Goal: Information Seeking & Learning: Check status

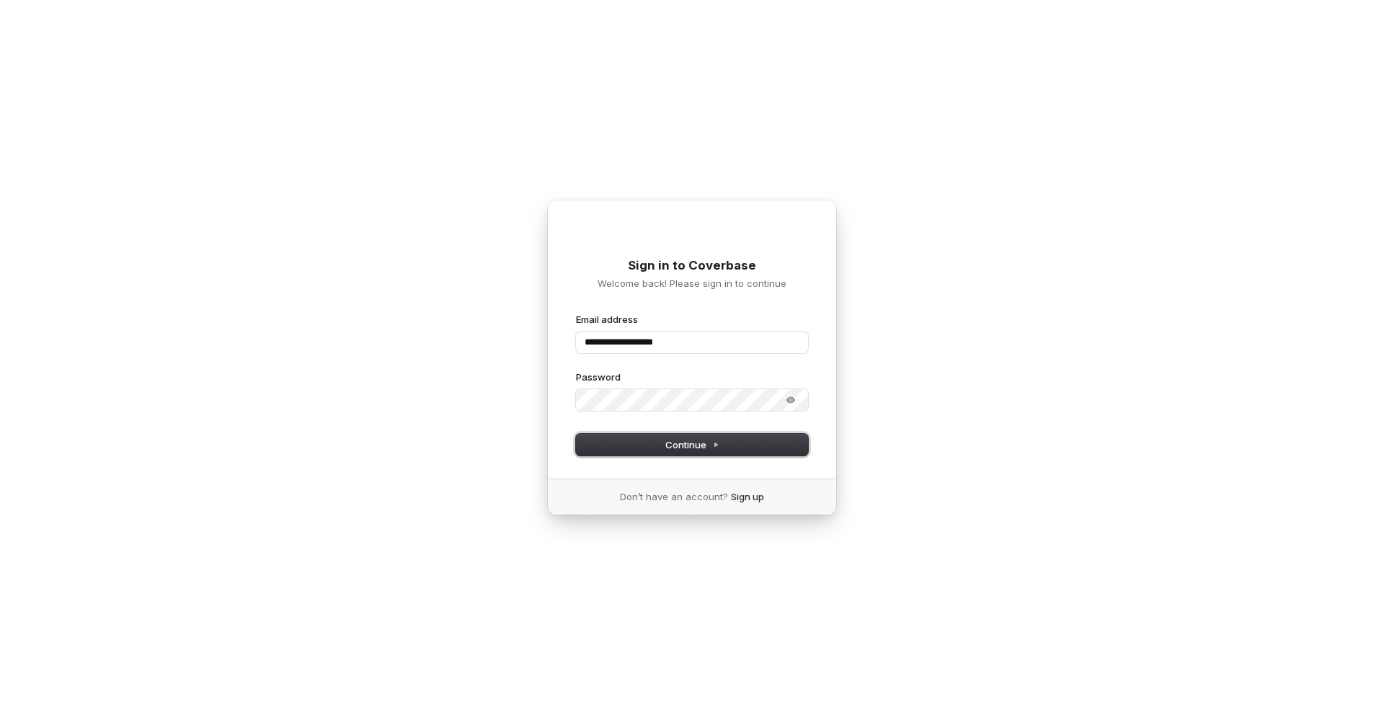
click at [693, 442] on span "Continue" at bounding box center [692, 444] width 54 height 13
type input "**********"
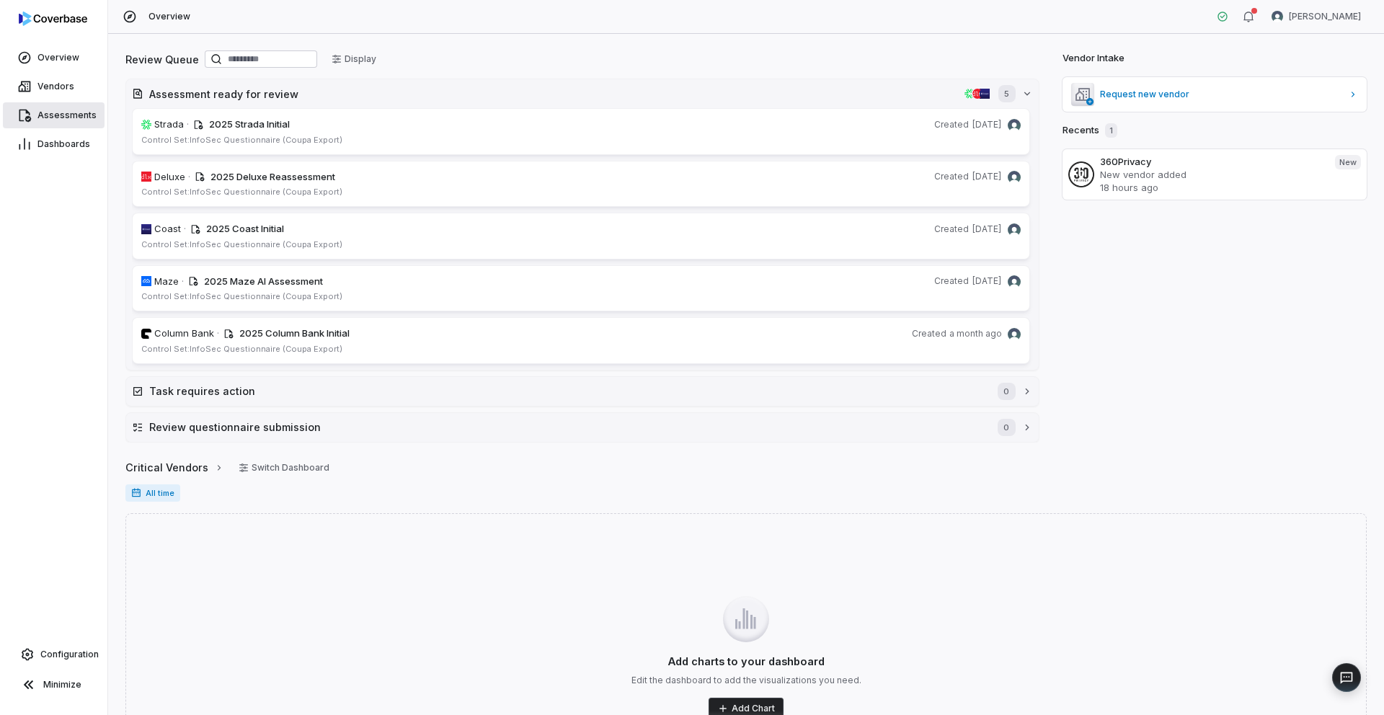
click at [66, 119] on span "Assessments" at bounding box center [66, 116] width 59 height 12
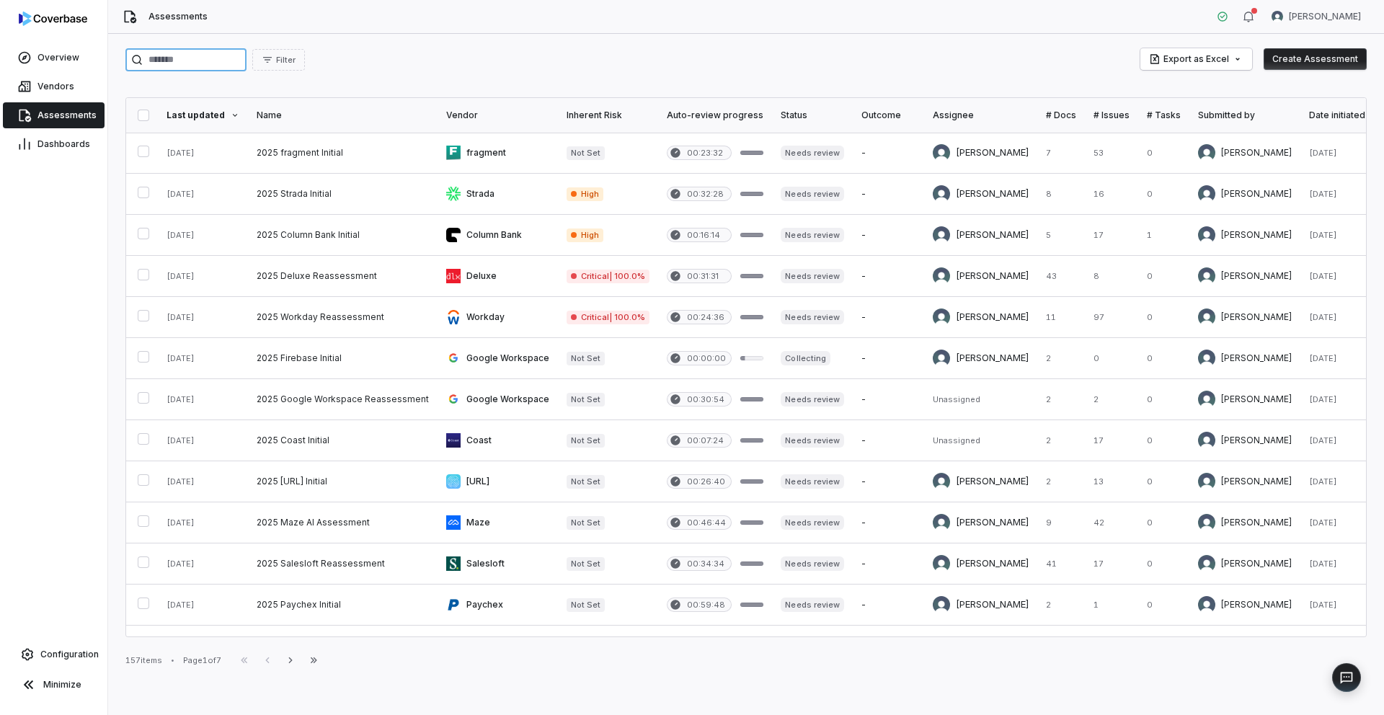
click at [187, 65] on input "search" at bounding box center [185, 59] width 121 height 23
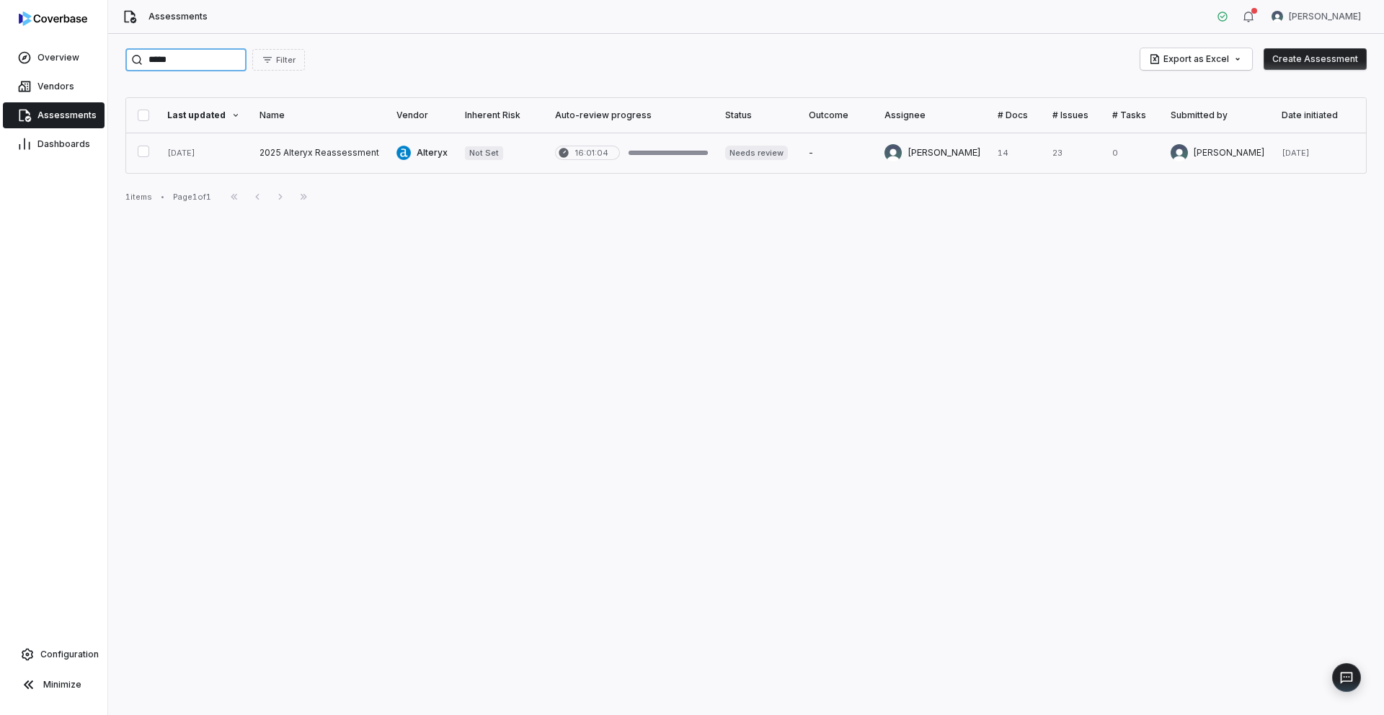
type input "*****"
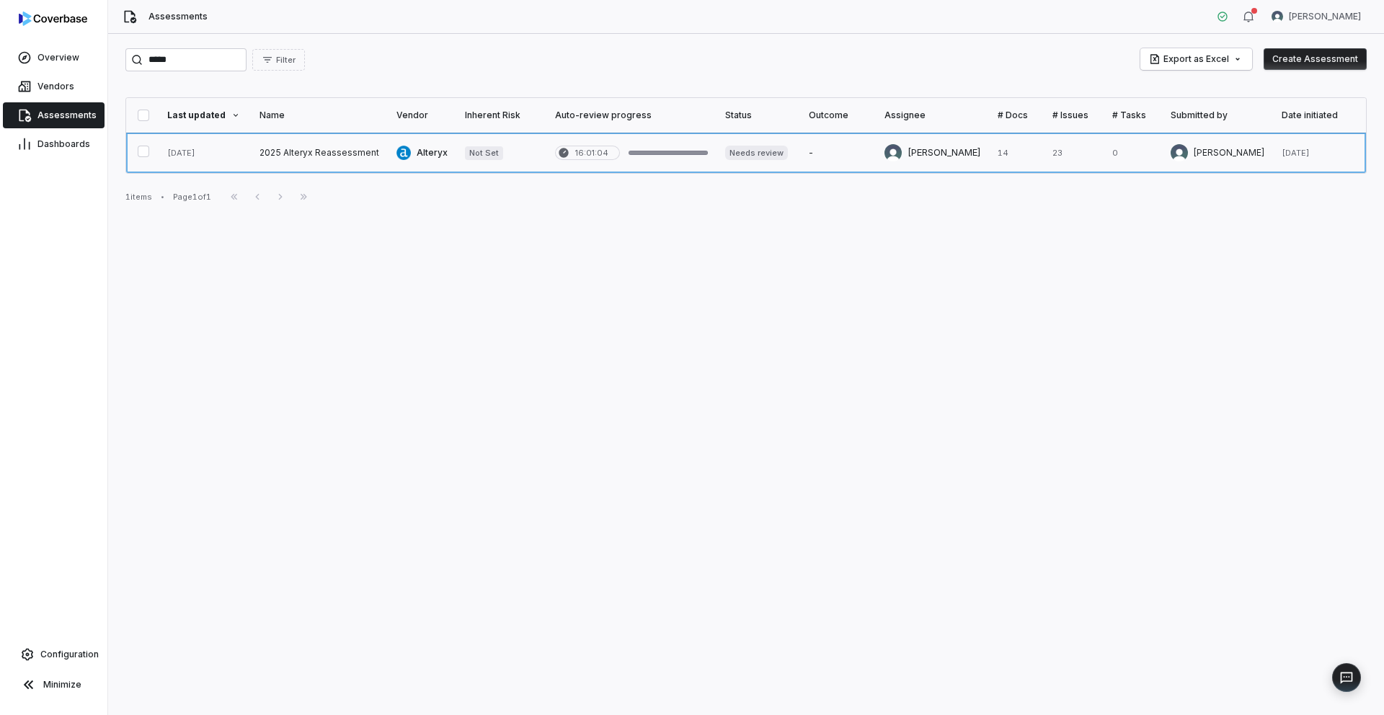
click at [301, 151] on link at bounding box center [319, 153] width 137 height 40
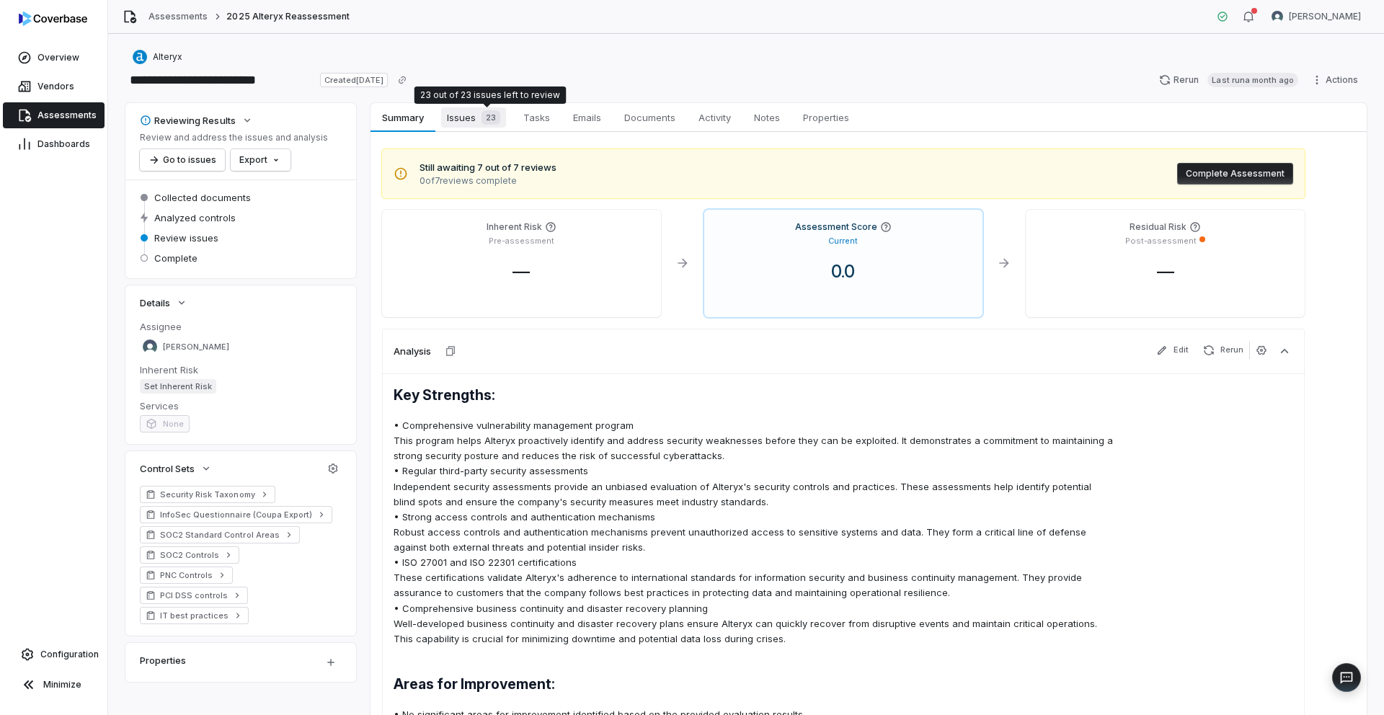
click at [476, 117] on div "23" at bounding box center [488, 117] width 25 height 14
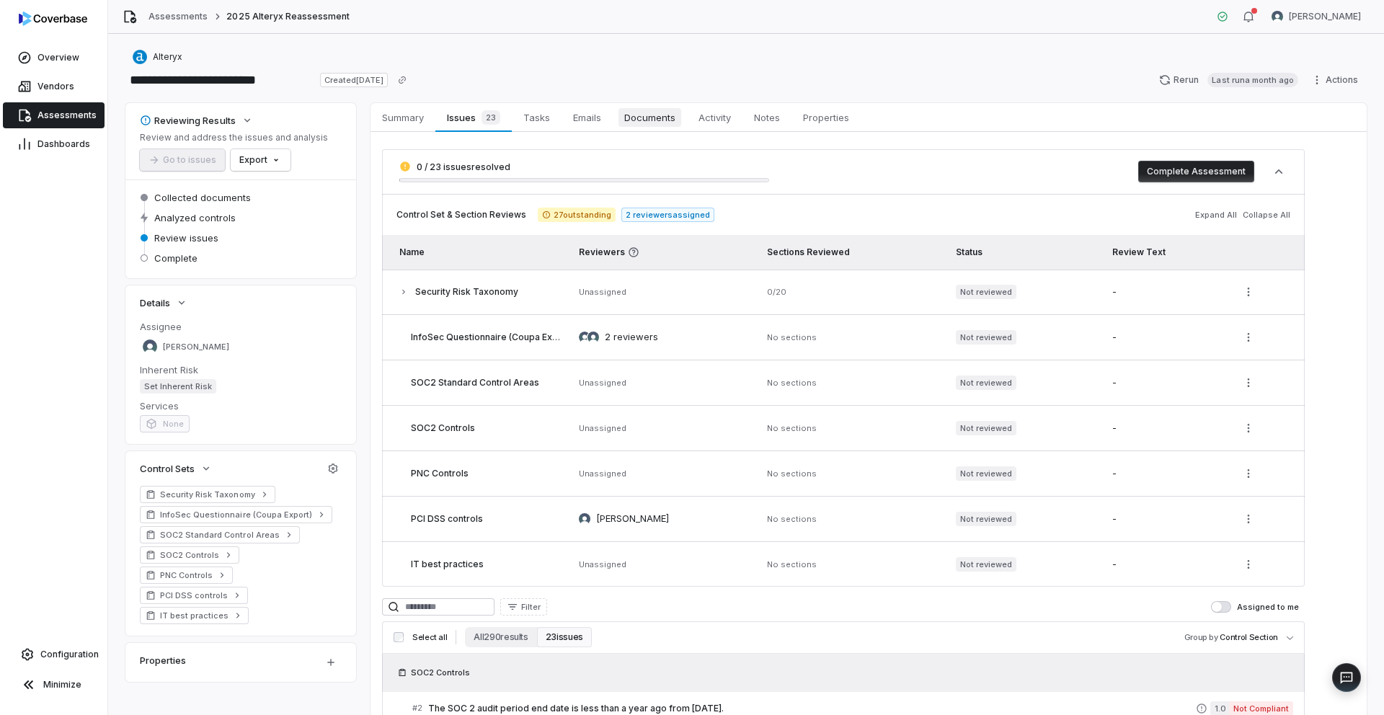
click at [648, 113] on span "Documents" at bounding box center [649, 117] width 63 height 19
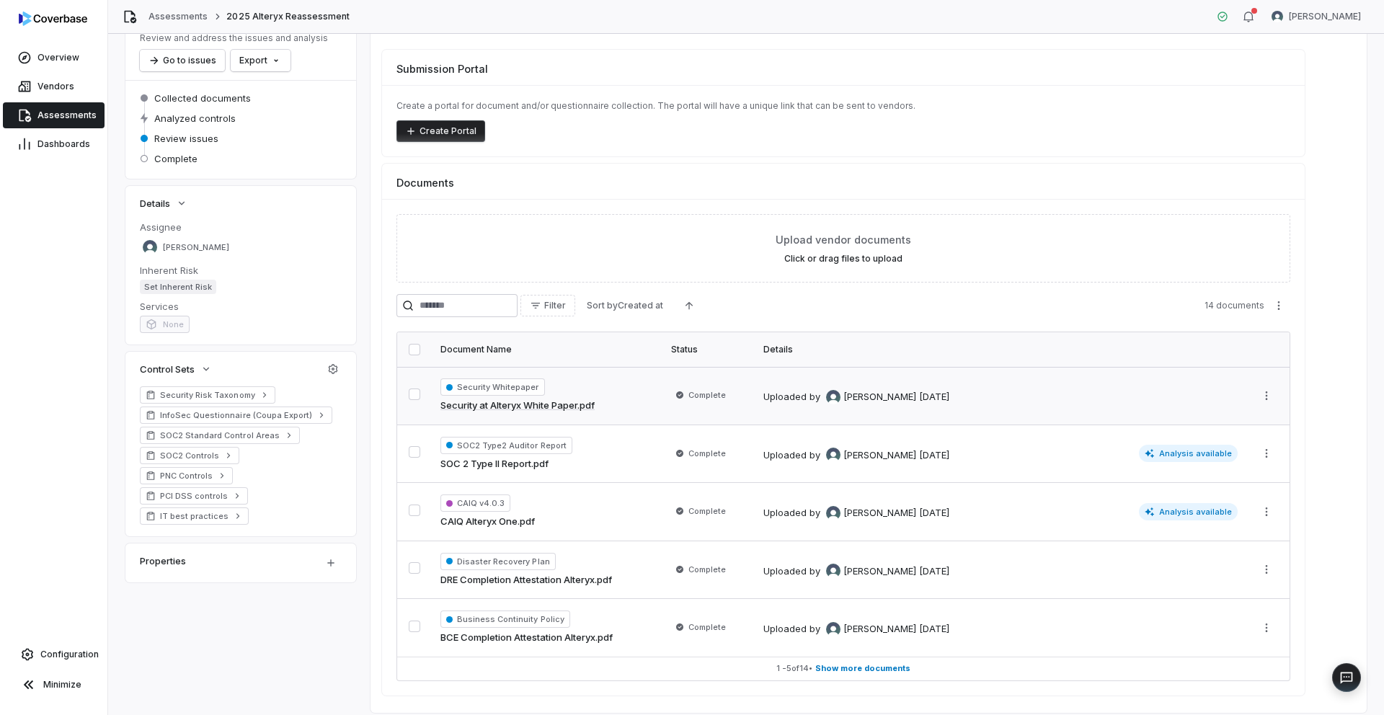
scroll to position [143, 0]
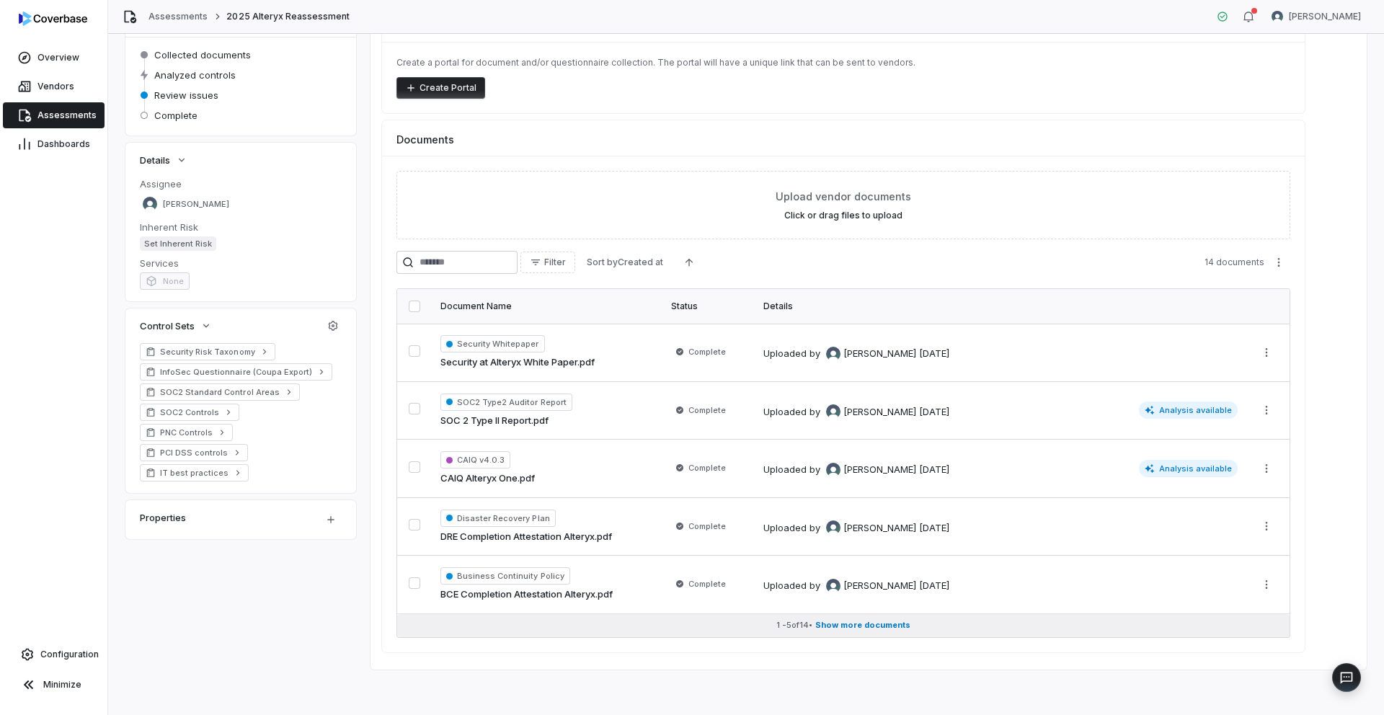
click at [866, 629] on span "Show more documents" at bounding box center [862, 625] width 95 height 11
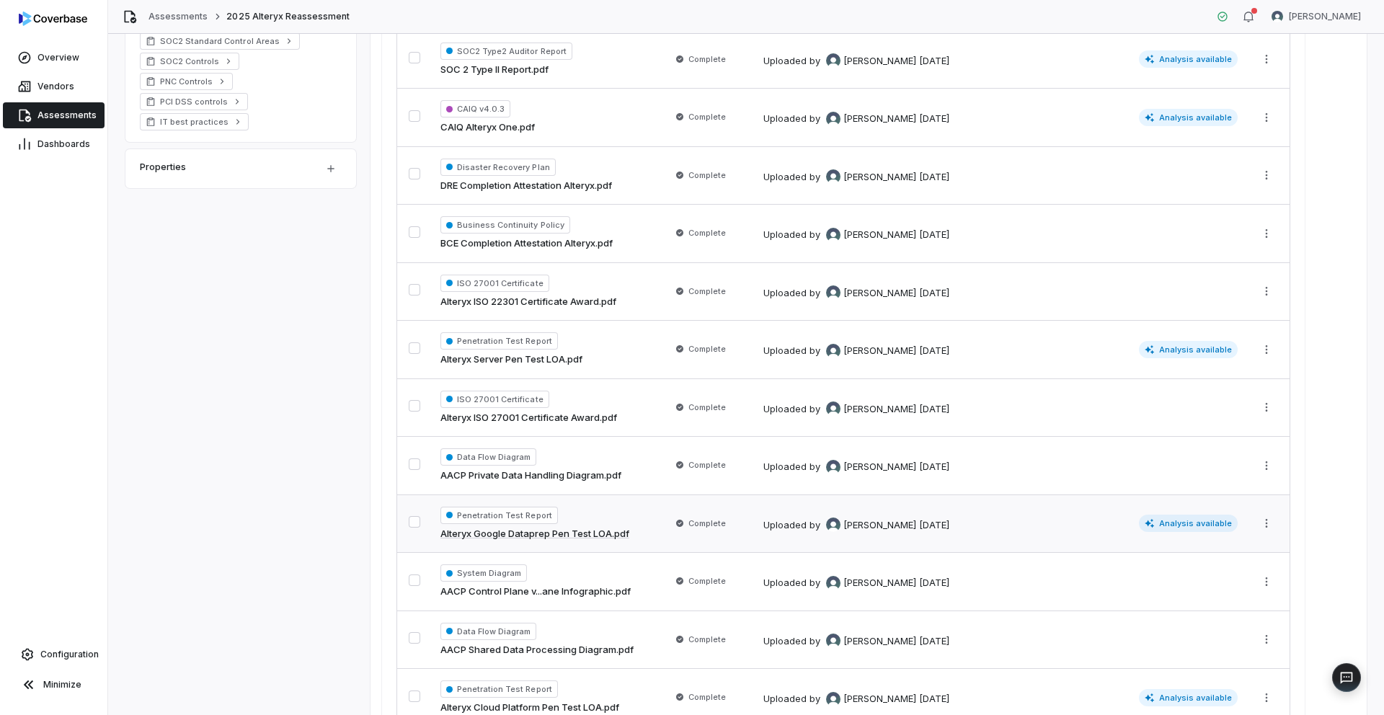
scroll to position [665, 0]
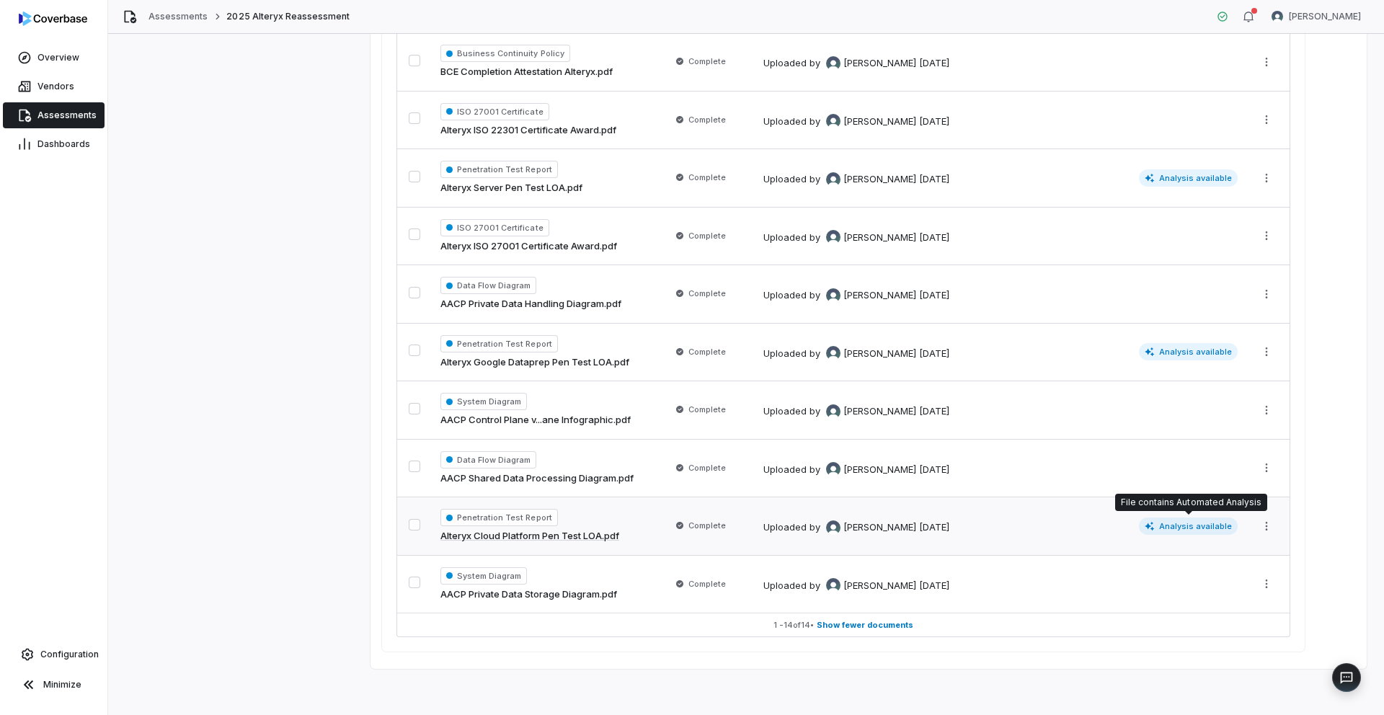
click at [1153, 527] on icon at bounding box center [1150, 526] width 10 height 10
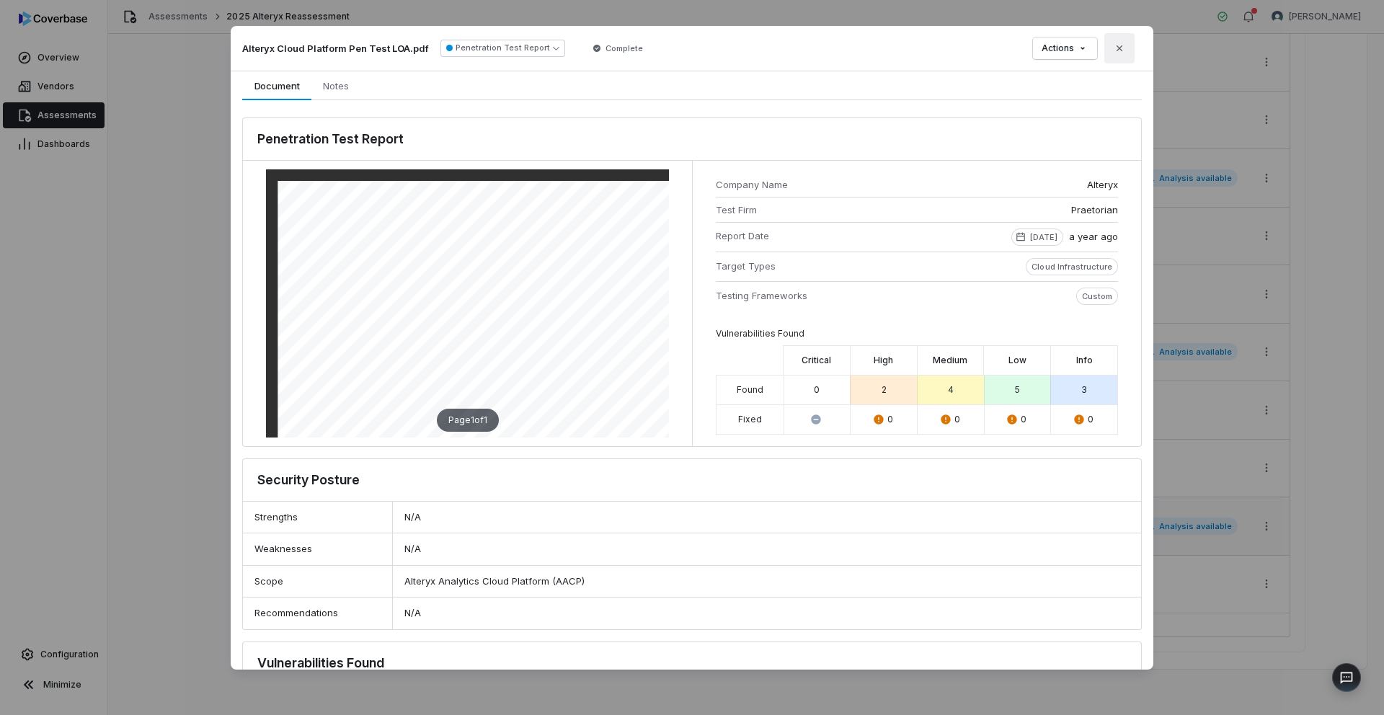
click at [1117, 53] on button "Close" at bounding box center [1119, 48] width 30 height 30
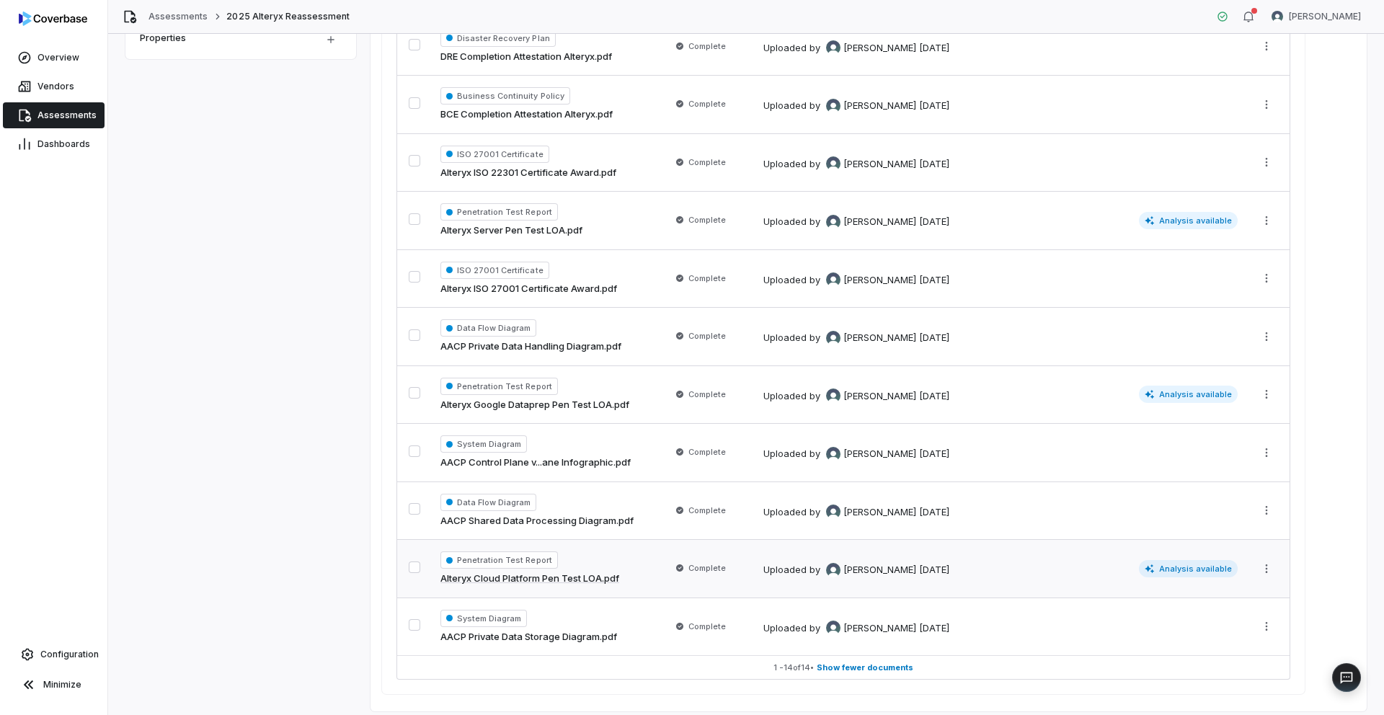
scroll to position [665, 0]
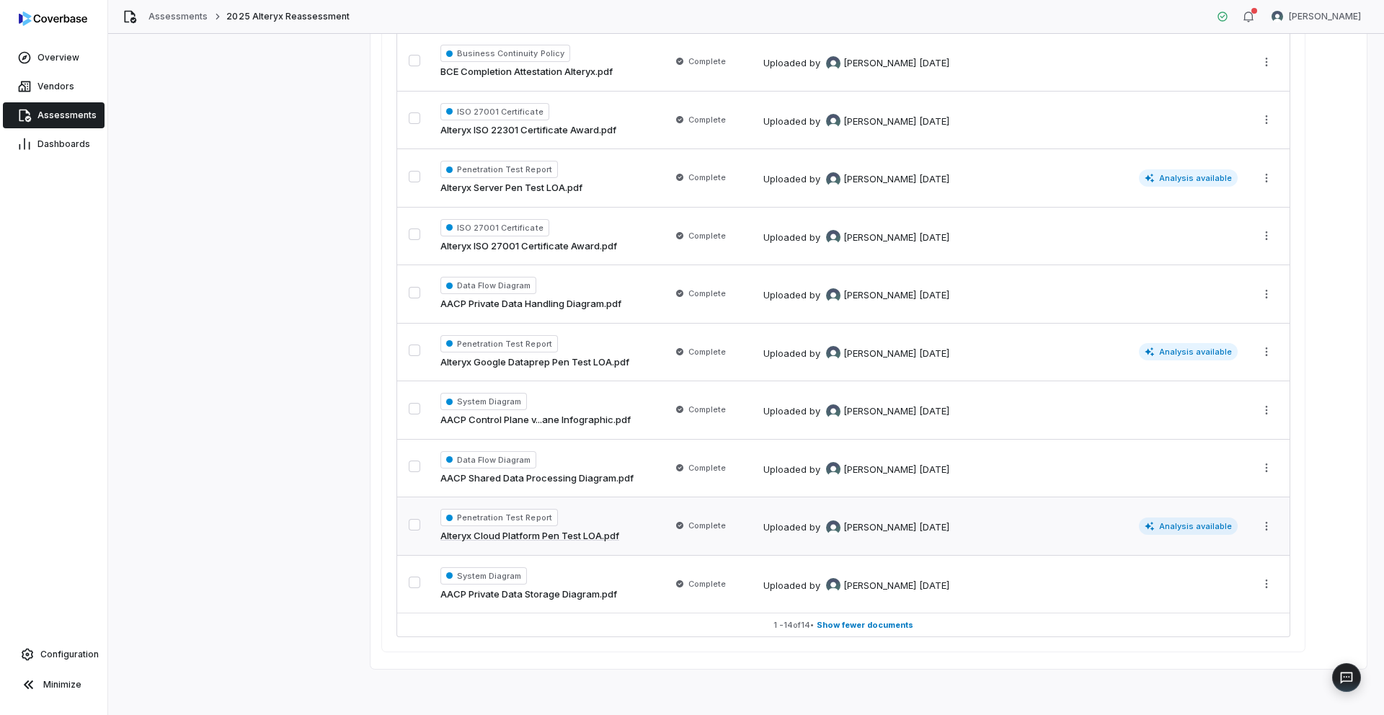
click at [569, 533] on link "Alteryx Cloud Platform Pen Test LOA.pdf" at bounding box center [529, 536] width 179 height 14
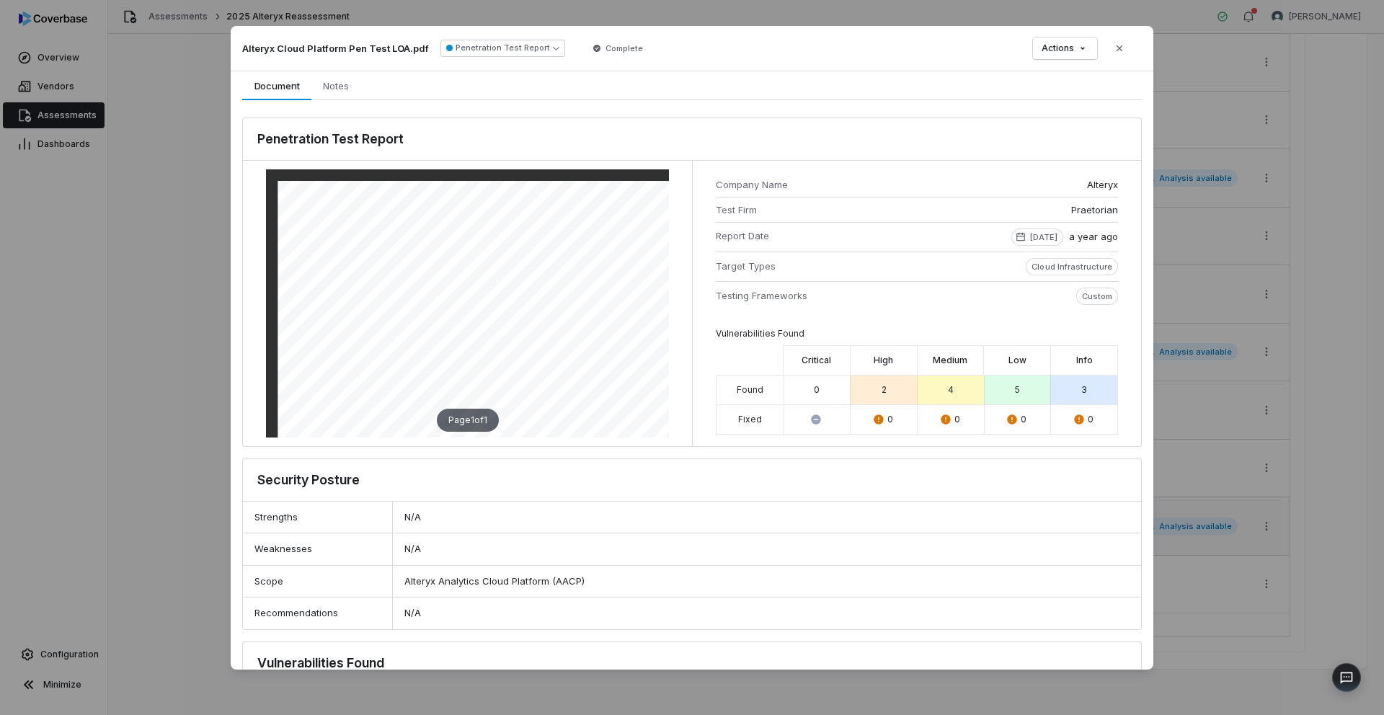
click at [1083, 50] on div "Document Preview Alteryx Cloud Platform Pen Test LOA.pdf Penetration Test Repor…" at bounding box center [692, 357] width 1384 height 709
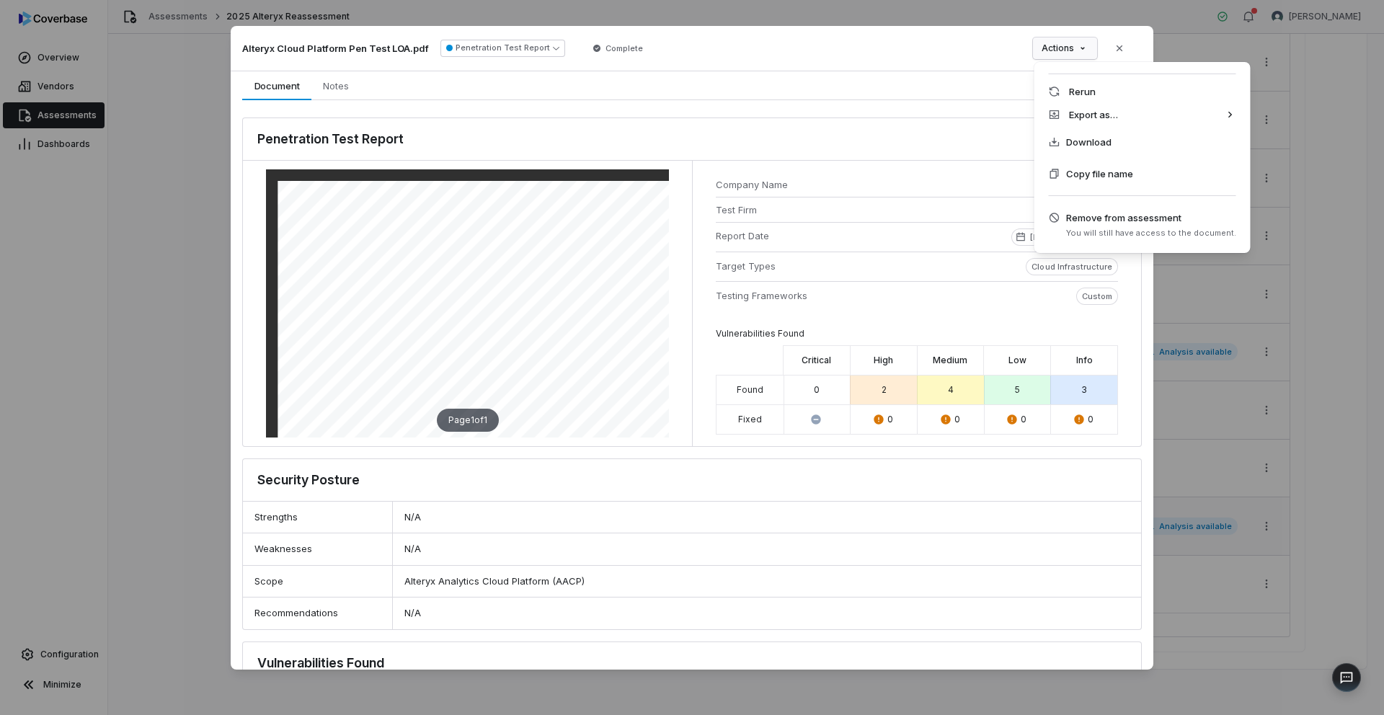
click at [951, 123] on div "Document Preview Alteryx Cloud Platform Pen Test LOA.pdf Penetration Test Repor…" at bounding box center [692, 357] width 1384 height 709
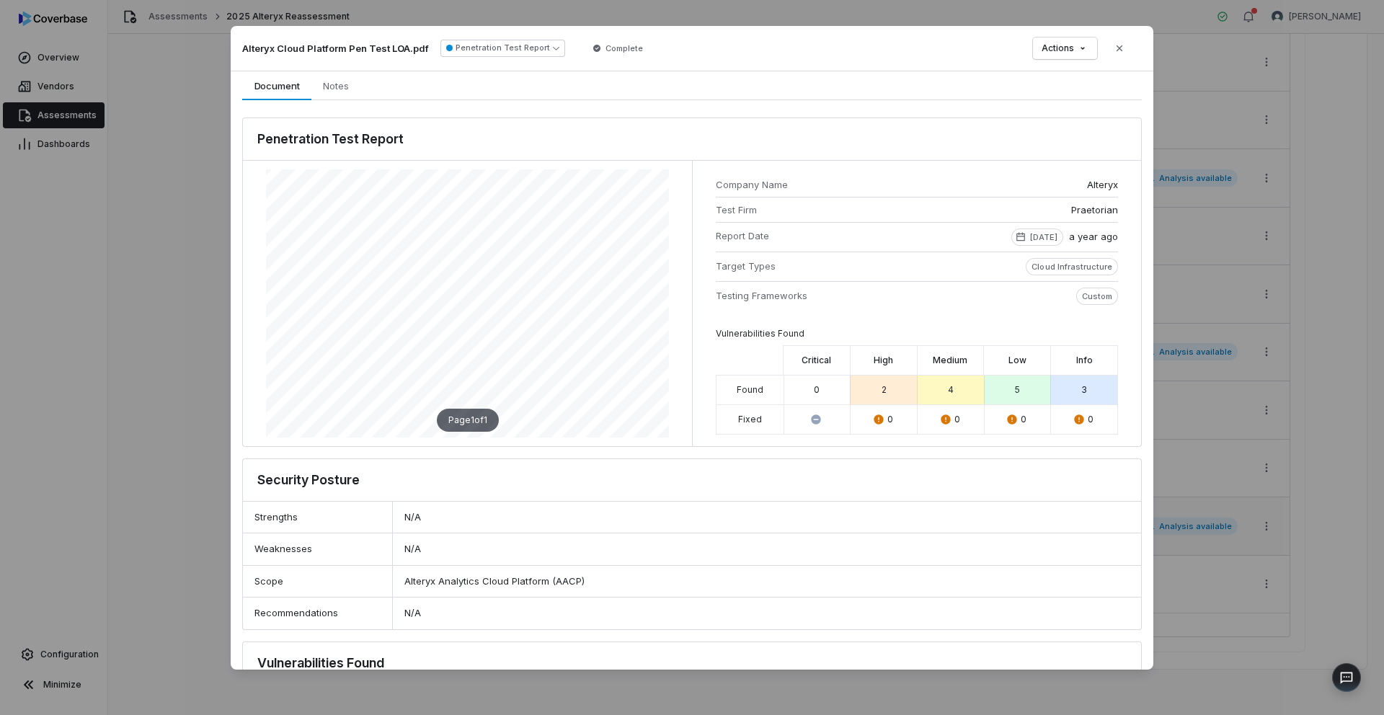
scroll to position [591, 226]
click at [1115, 48] on icon "button" at bounding box center [1120, 49] width 12 height 12
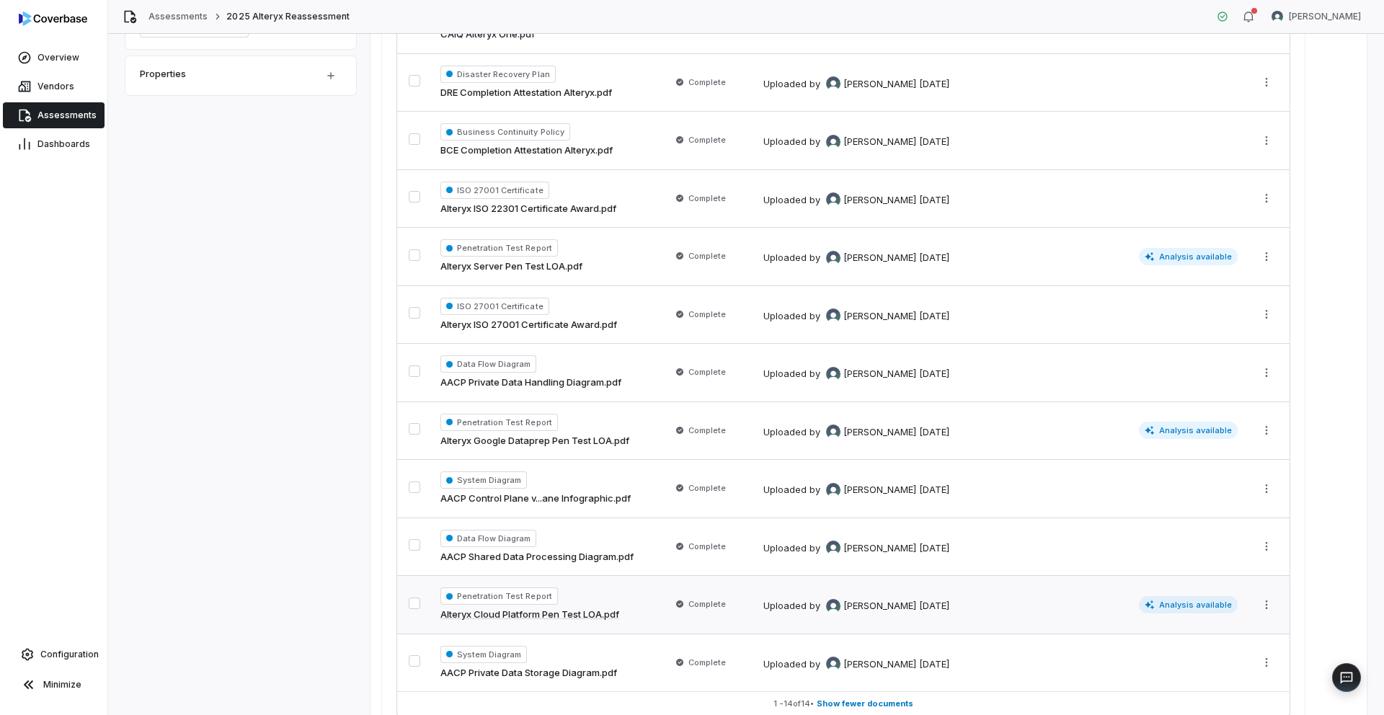
scroll to position [547, 0]
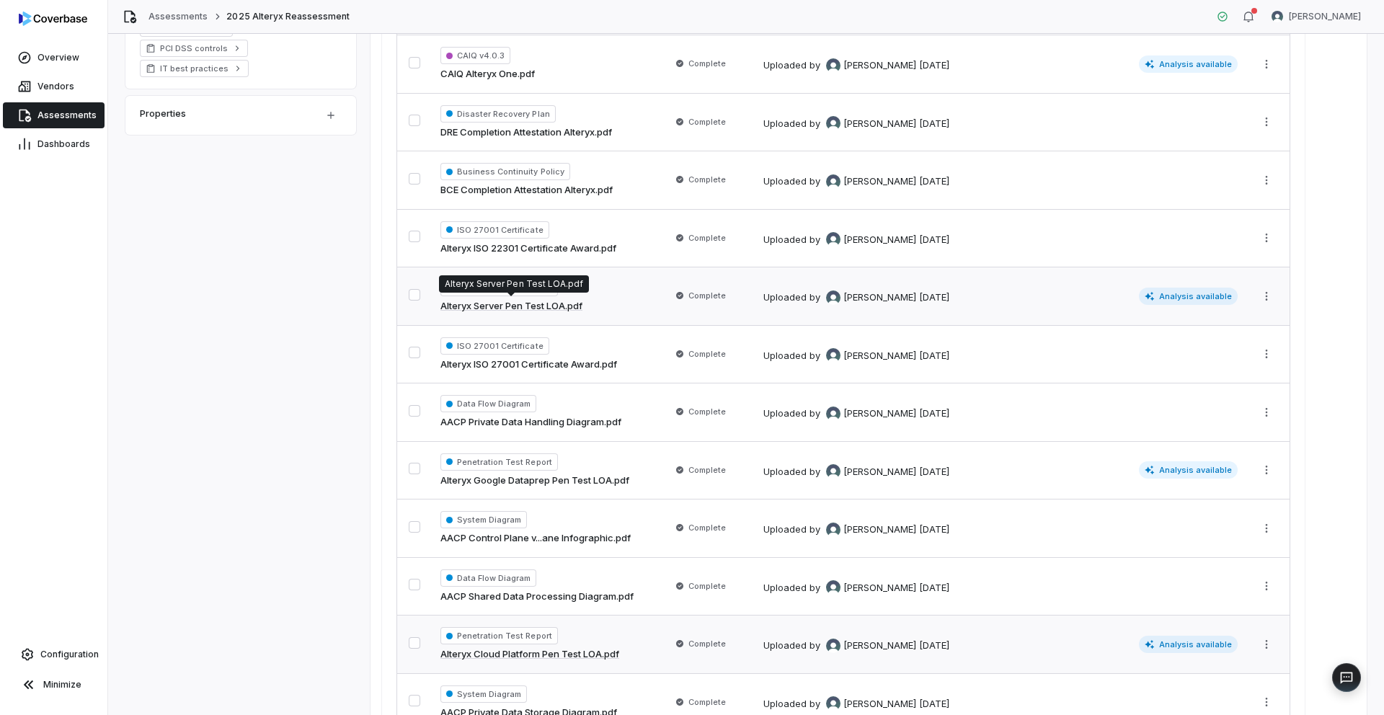
click at [575, 305] on link "Alteryx Server Pen Test LOA.pdf" at bounding box center [511, 306] width 142 height 14
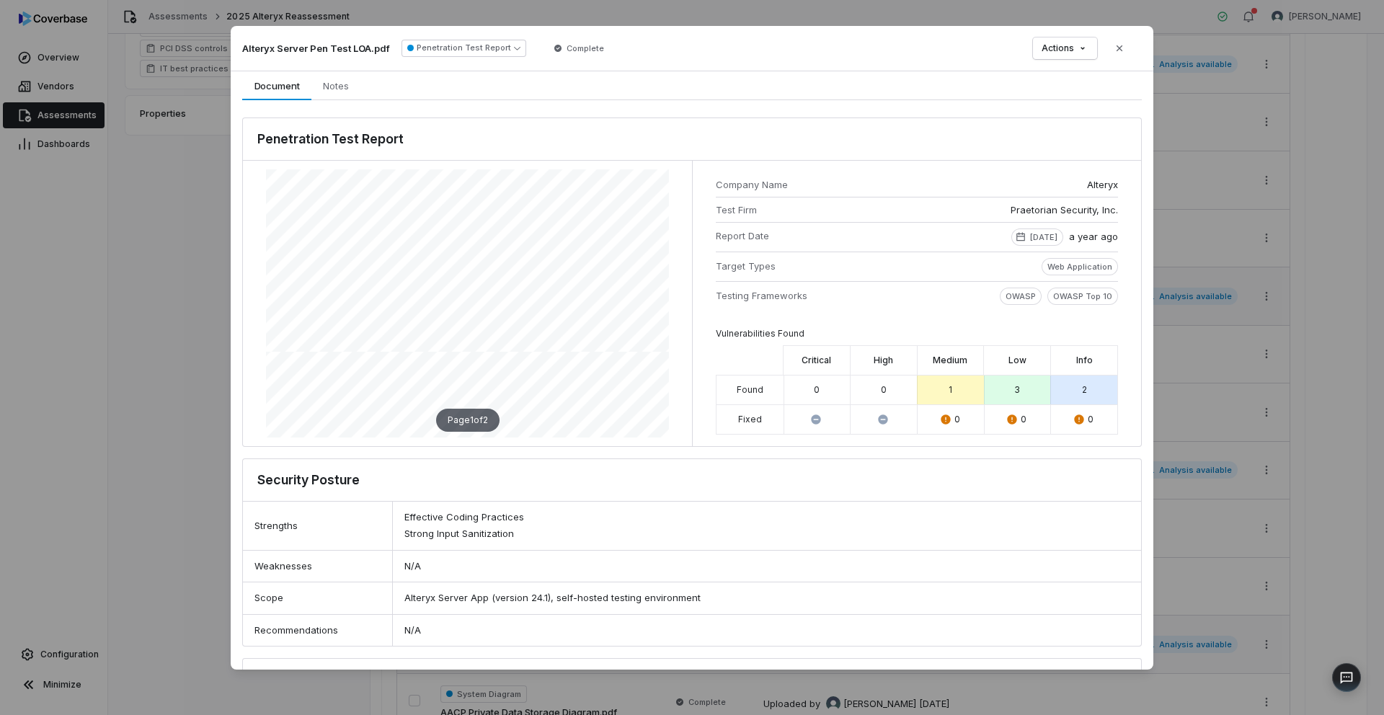
scroll to position [338, 283]
drag, startPoint x: 1122, startPoint y: 50, endPoint x: 1132, endPoint y: 48, distance: 10.3
click at [1122, 50] on icon "button" at bounding box center [1120, 49] width 12 height 12
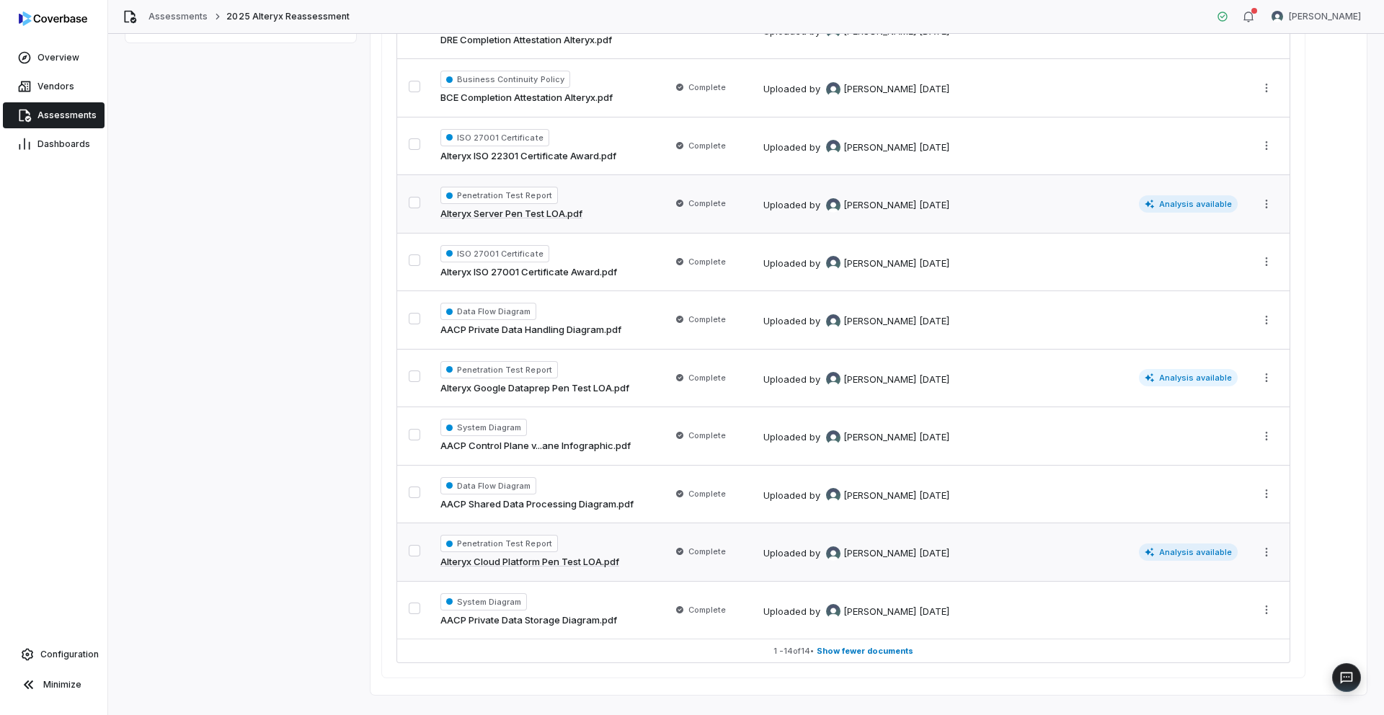
scroll to position [665, 0]
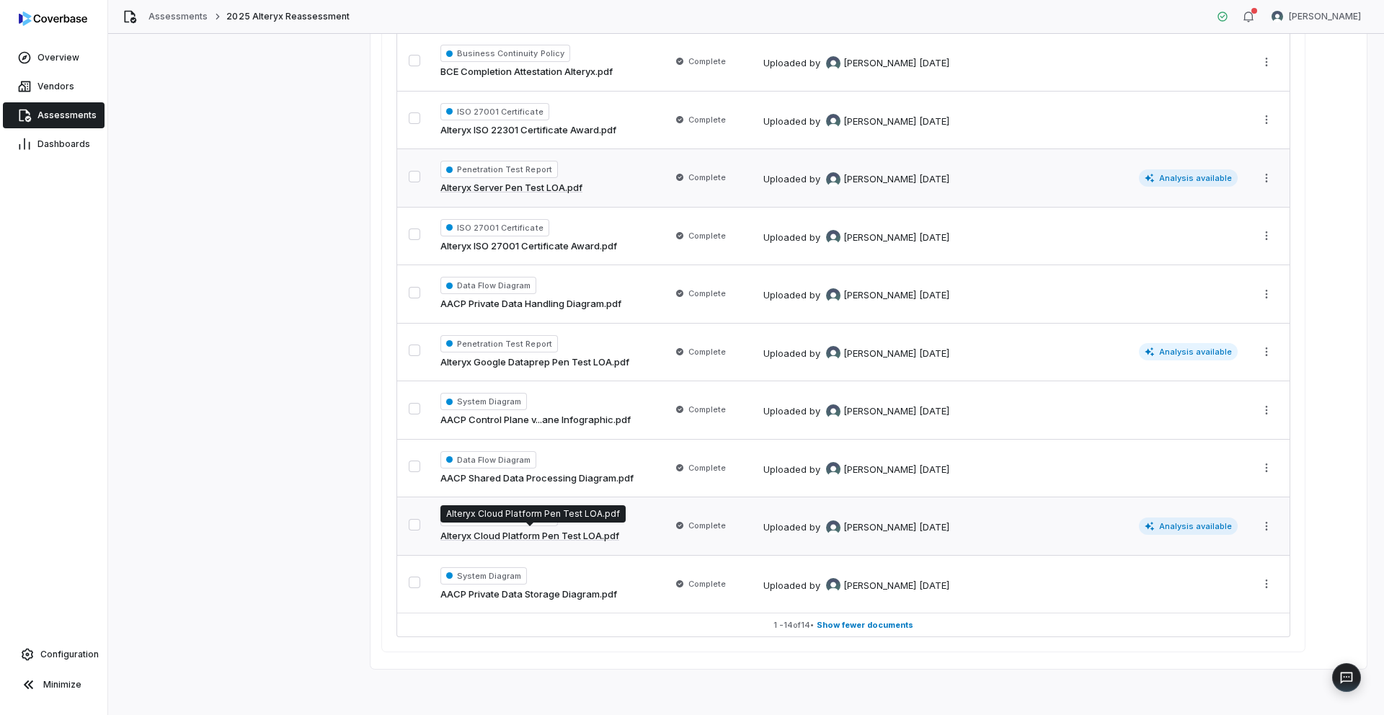
click at [581, 536] on link "Alteryx Cloud Platform Pen Test LOA.pdf" at bounding box center [529, 536] width 179 height 14
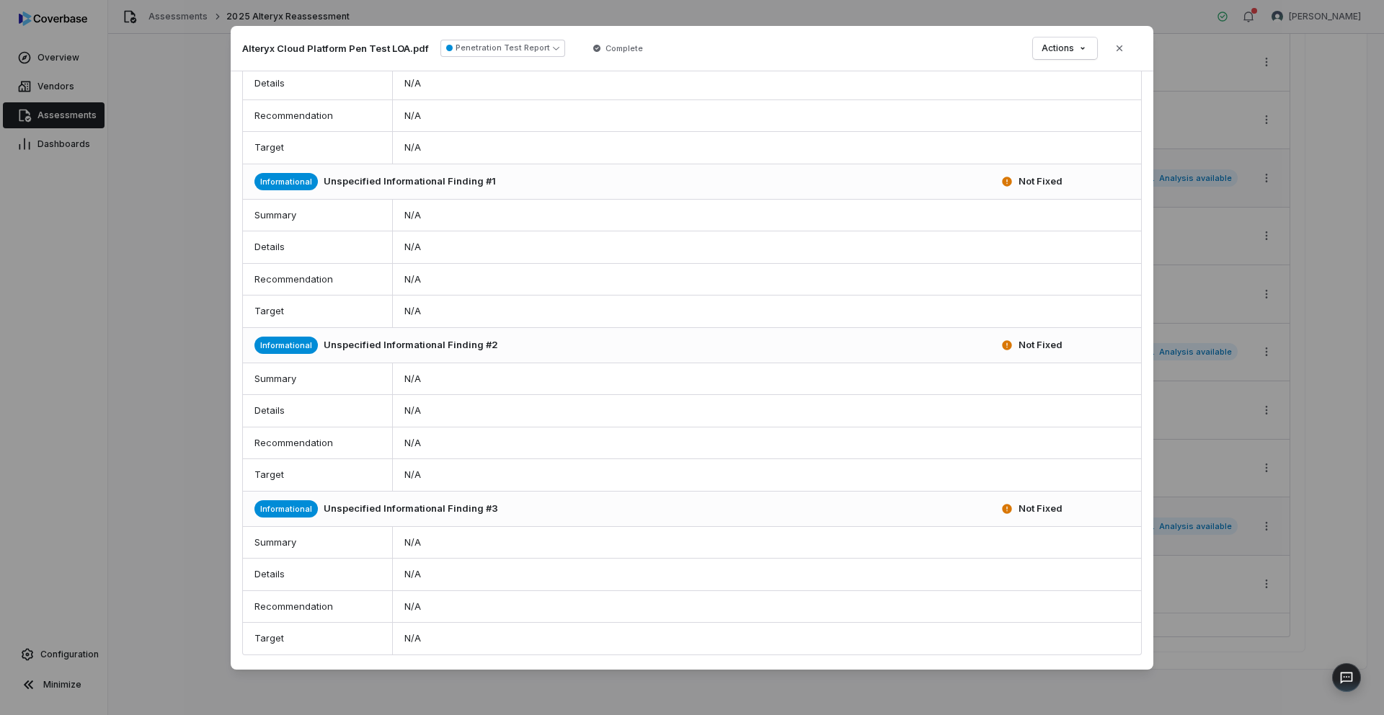
scroll to position [2335, 0]
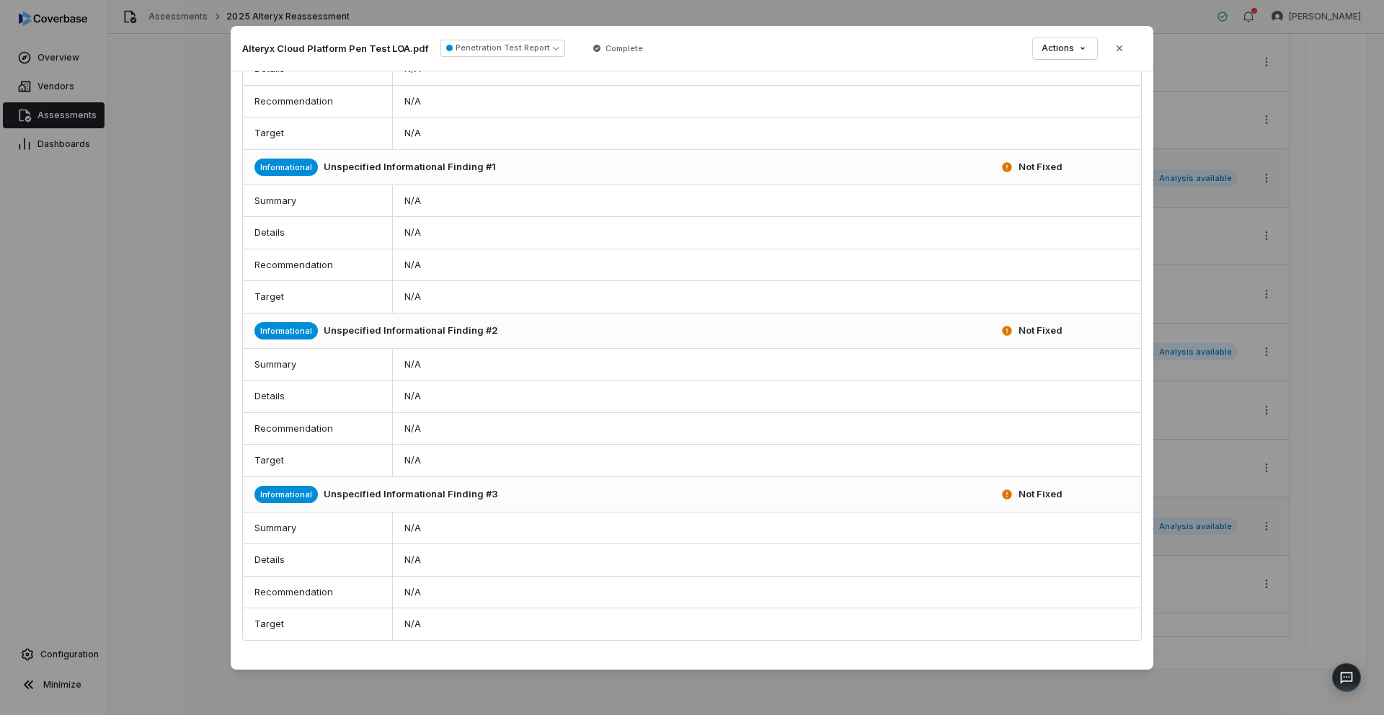
click at [1119, 49] on icon "button" at bounding box center [1120, 49] width 12 height 12
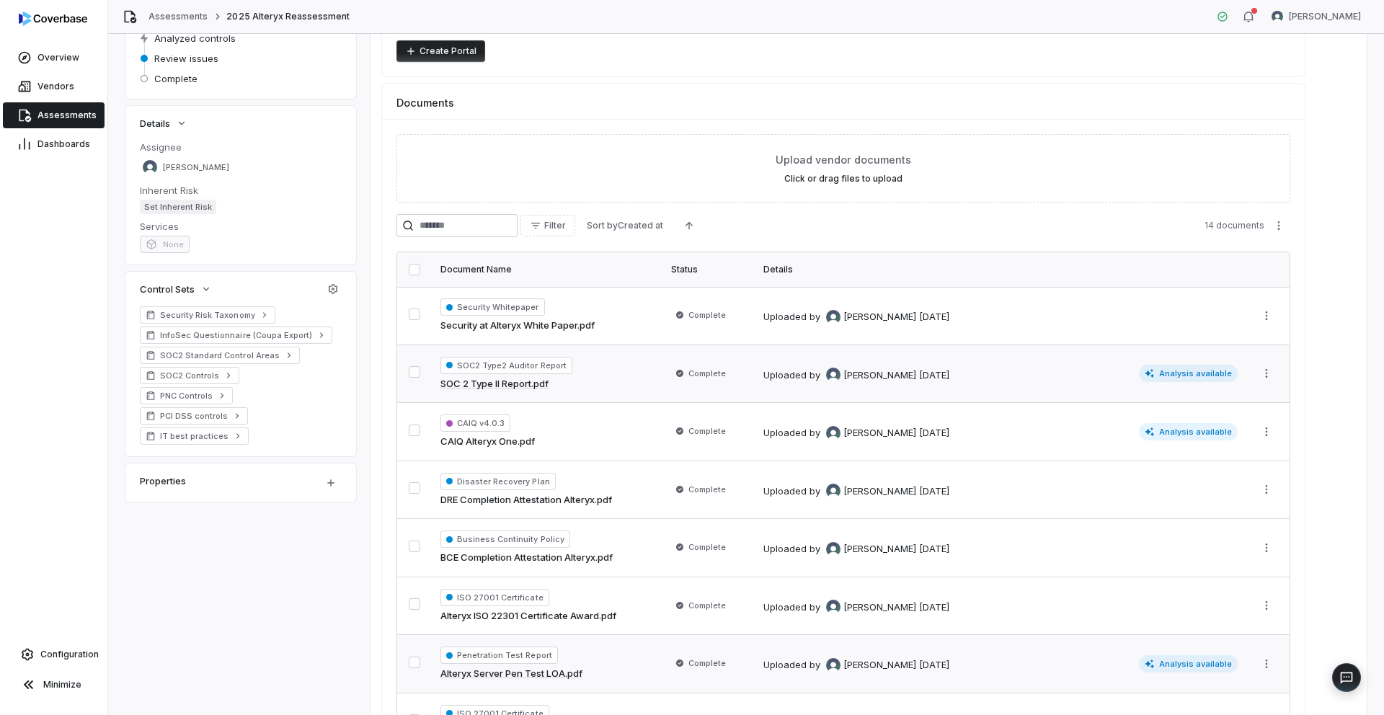
scroll to position [187, 0]
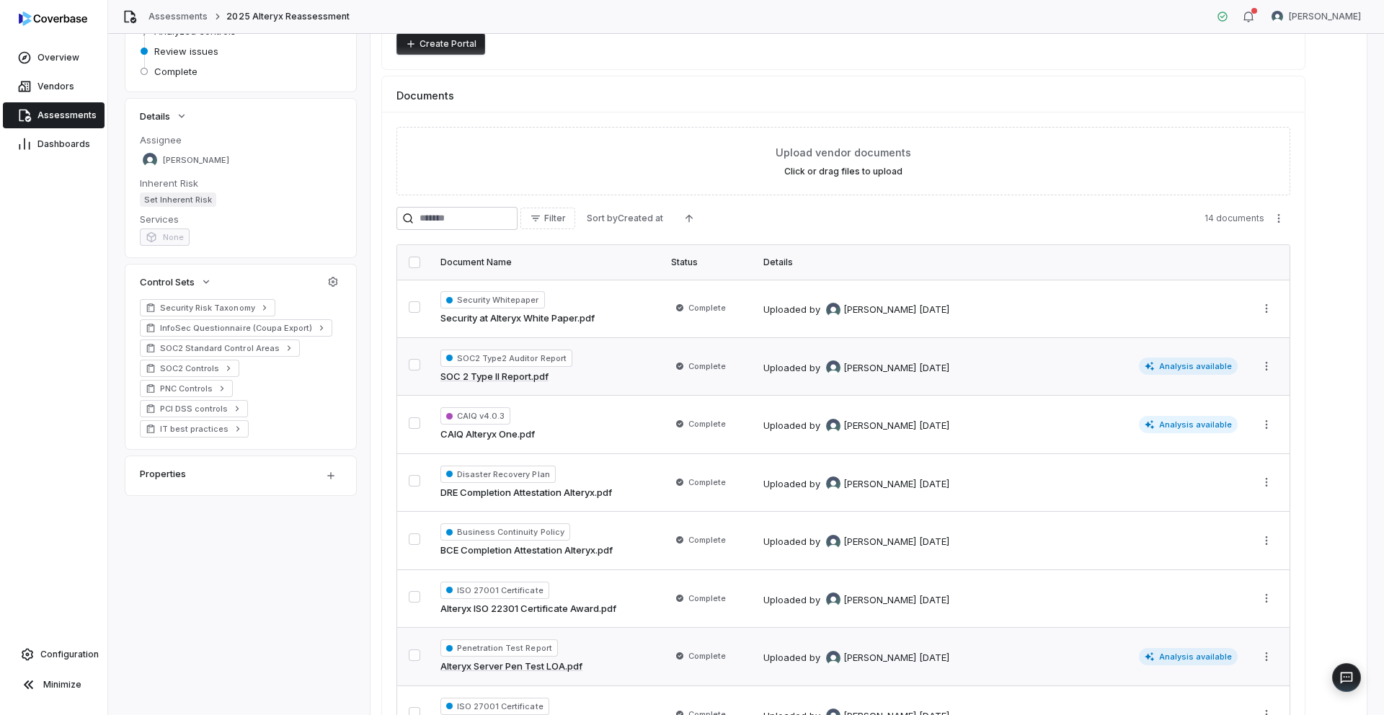
click at [1174, 364] on span "Analysis available" at bounding box center [1188, 366] width 99 height 17
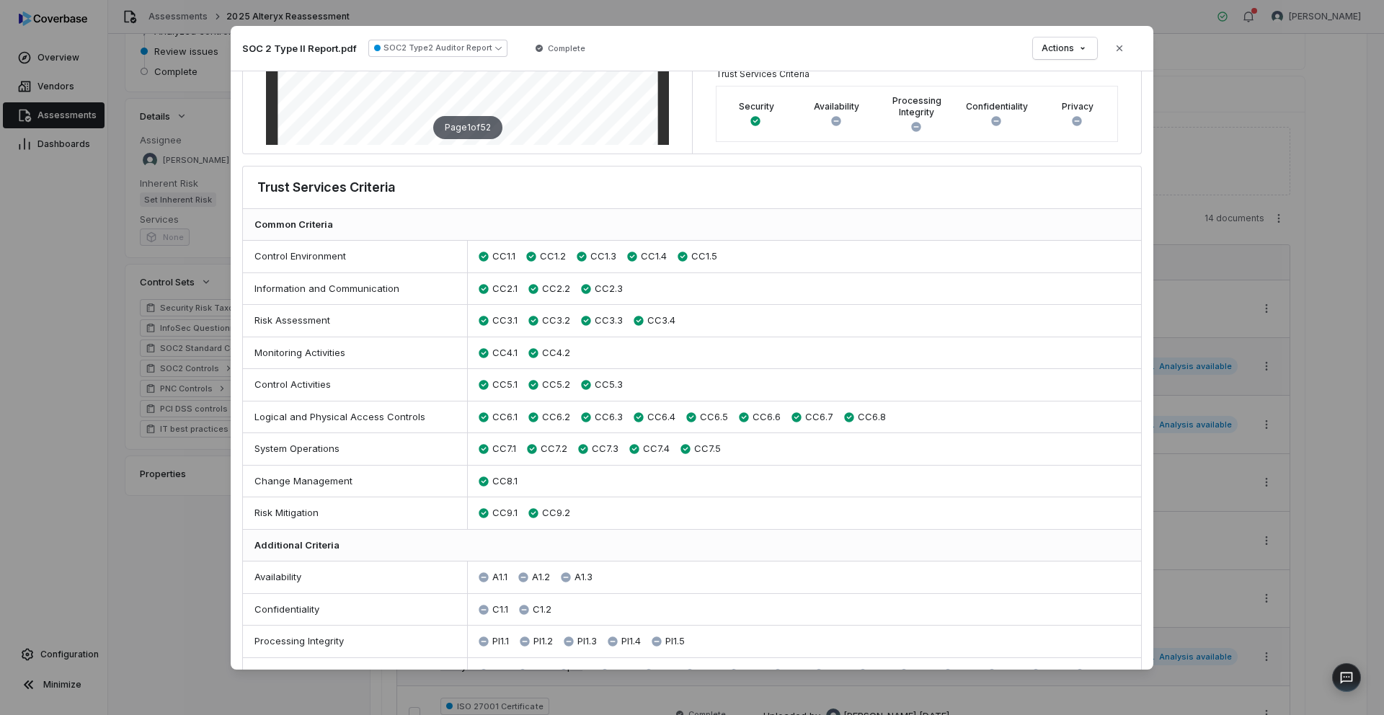
scroll to position [408, 0]
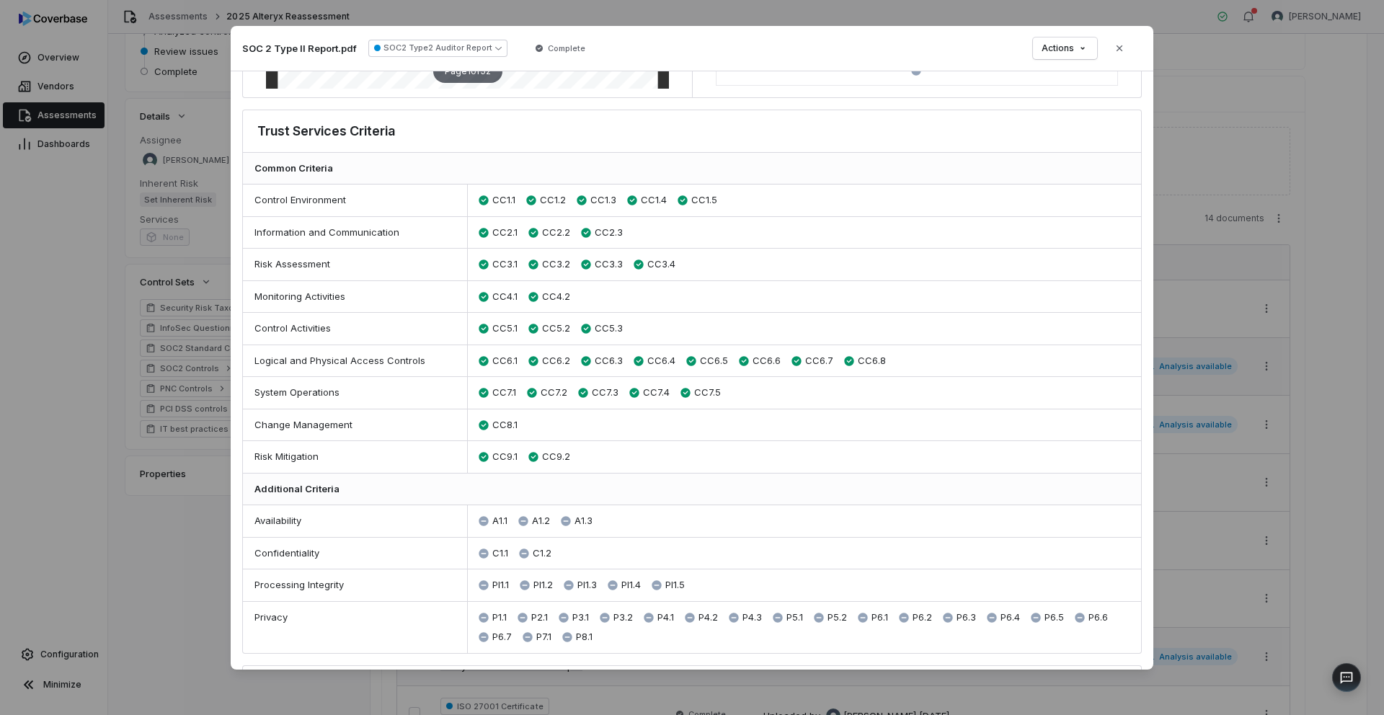
click at [1324, 309] on div "Document Preview SOC 2 Type II Report.pdf SOC2 Type2 Auditor Report Complete Ac…" at bounding box center [692, 357] width 1384 height 715
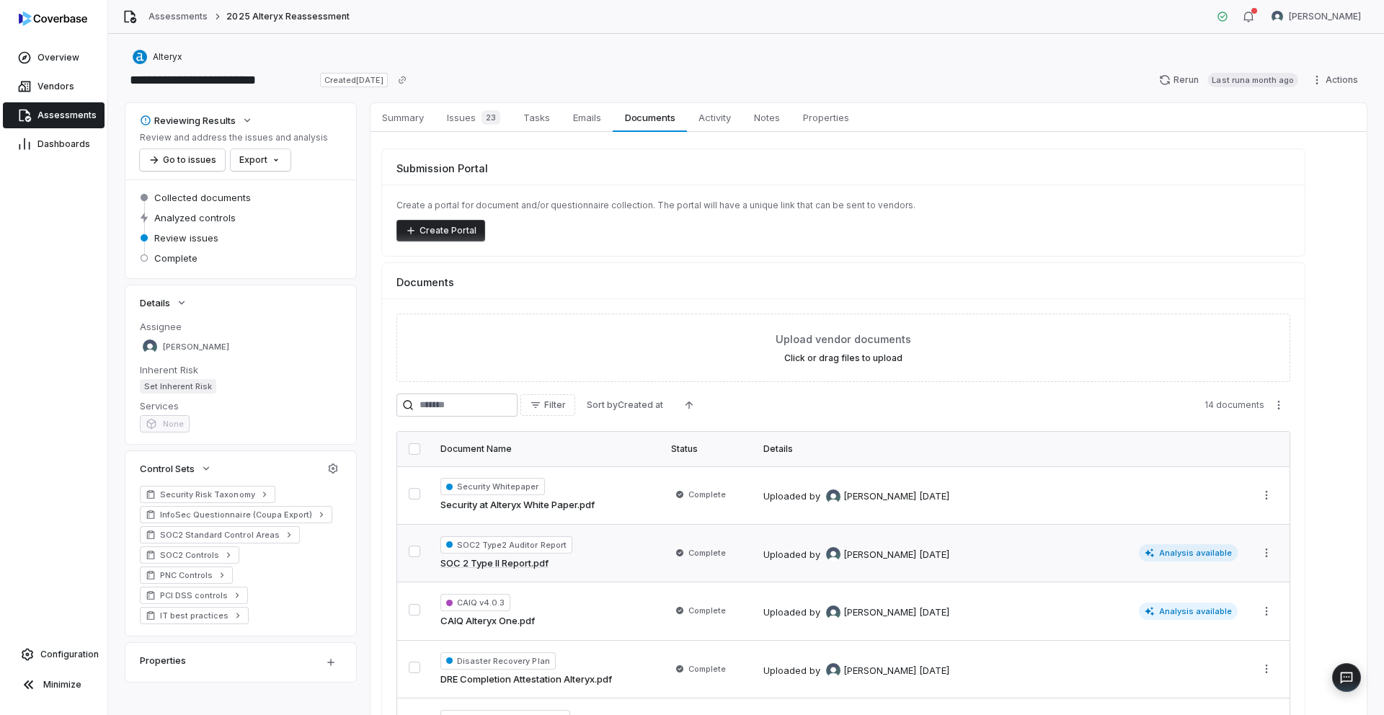
click at [40, 117] on span "Assessments" at bounding box center [66, 116] width 59 height 12
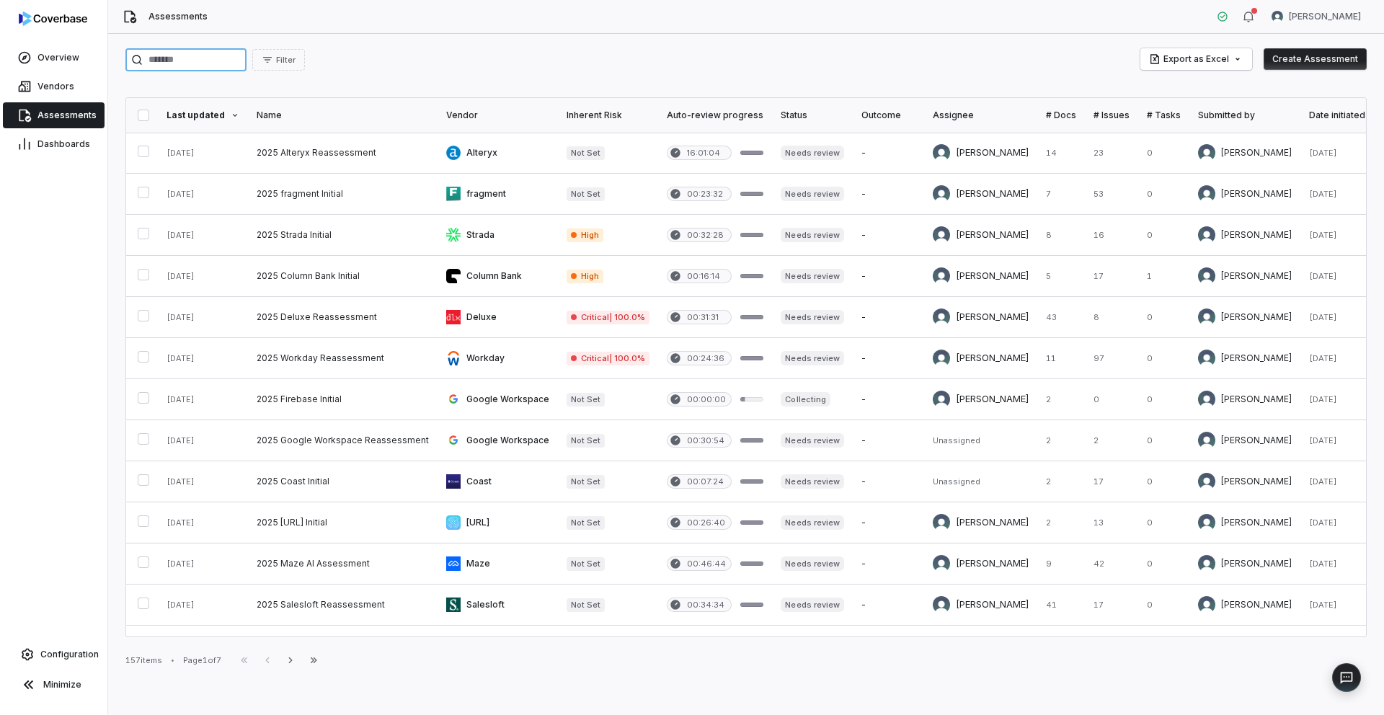
click at [191, 62] on input "search" at bounding box center [185, 59] width 121 height 23
type input "*****"
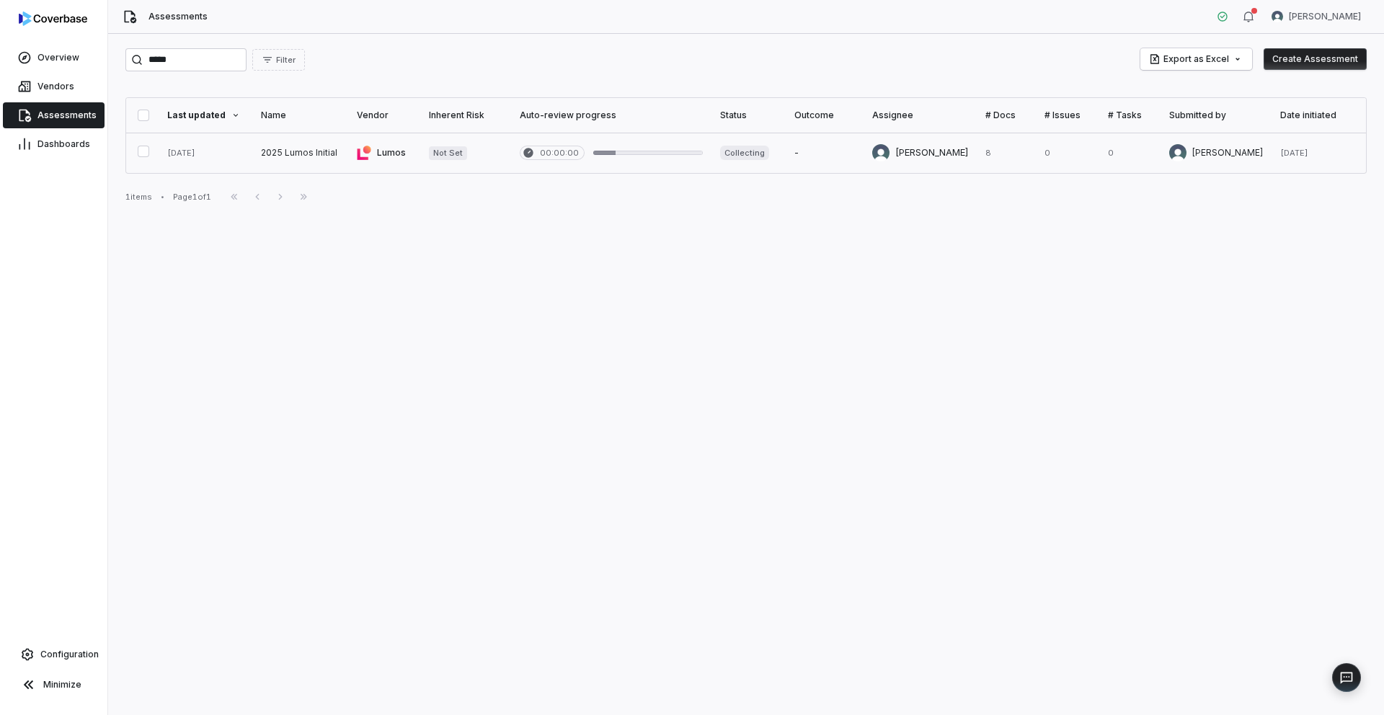
click at [284, 156] on link at bounding box center [300, 153] width 97 height 40
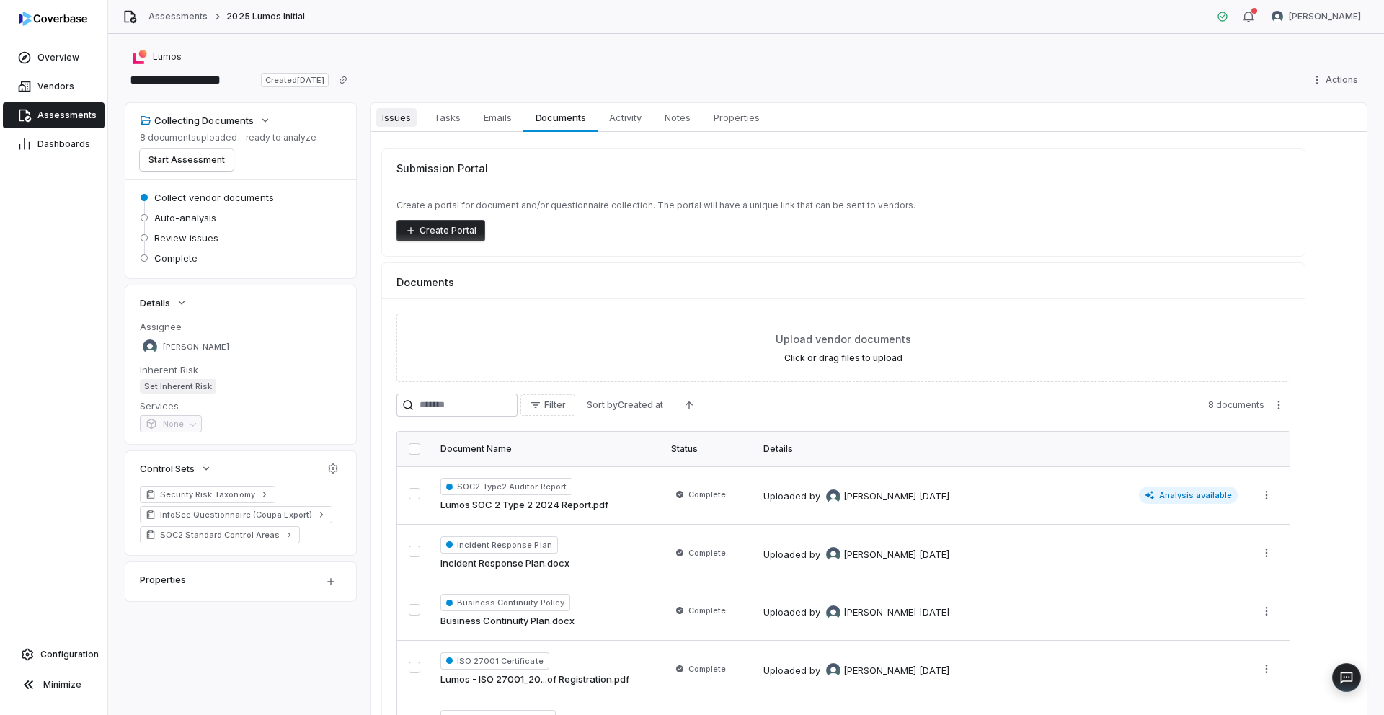
click at [402, 117] on span "Issues" at bounding box center [396, 117] width 40 height 19
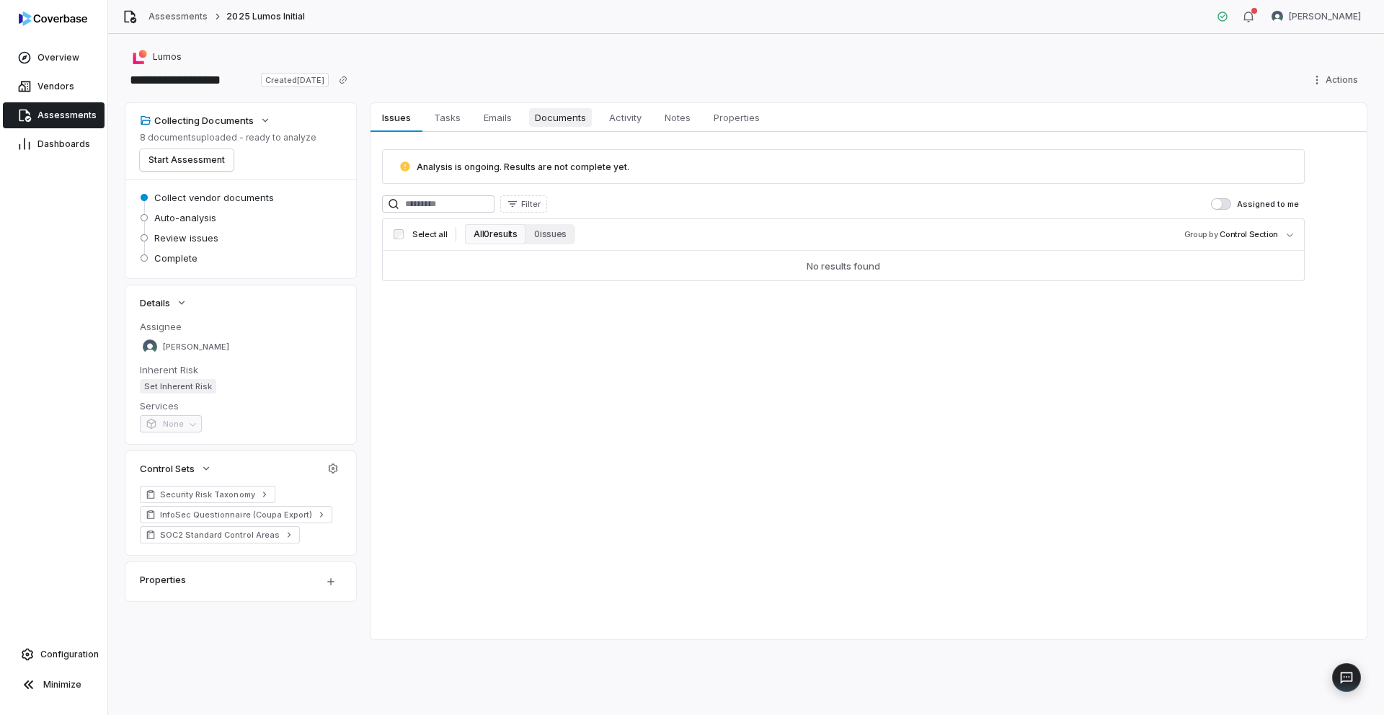
click at [549, 115] on span "Documents" at bounding box center [560, 117] width 63 height 19
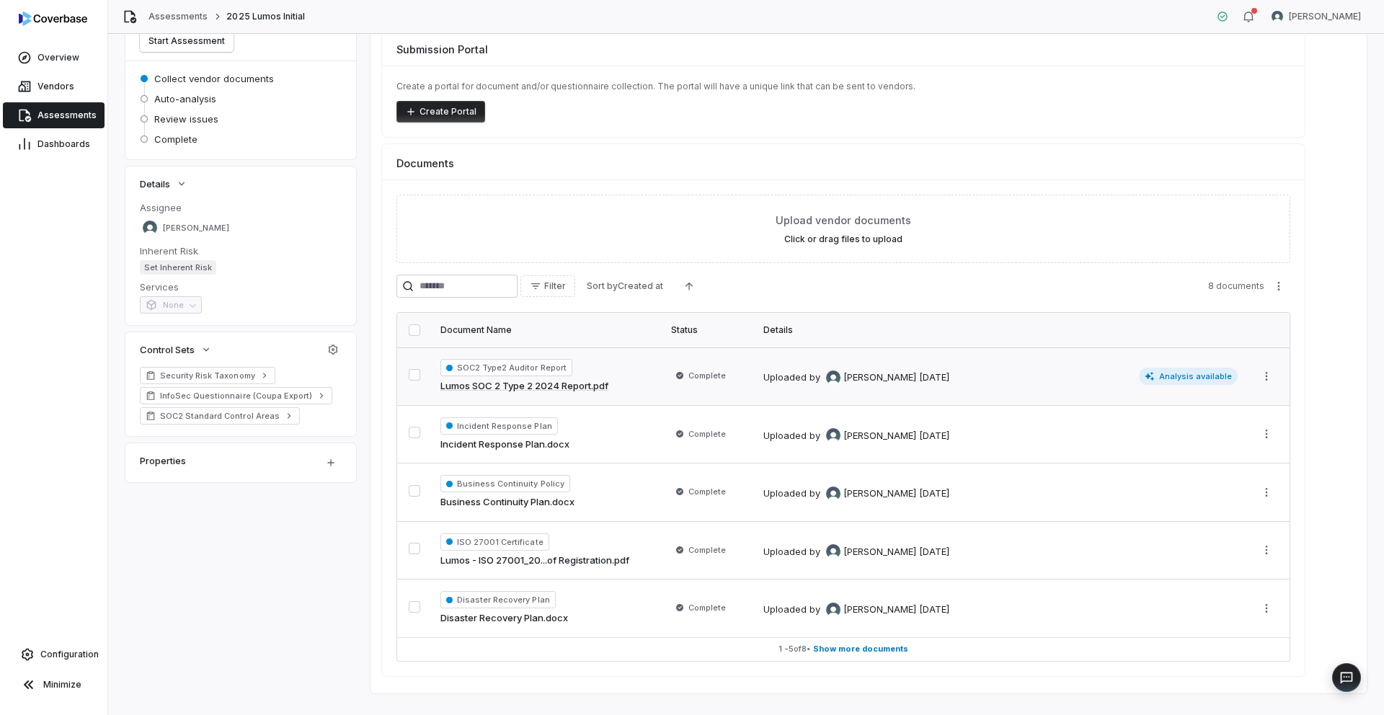
scroll to position [143, 0]
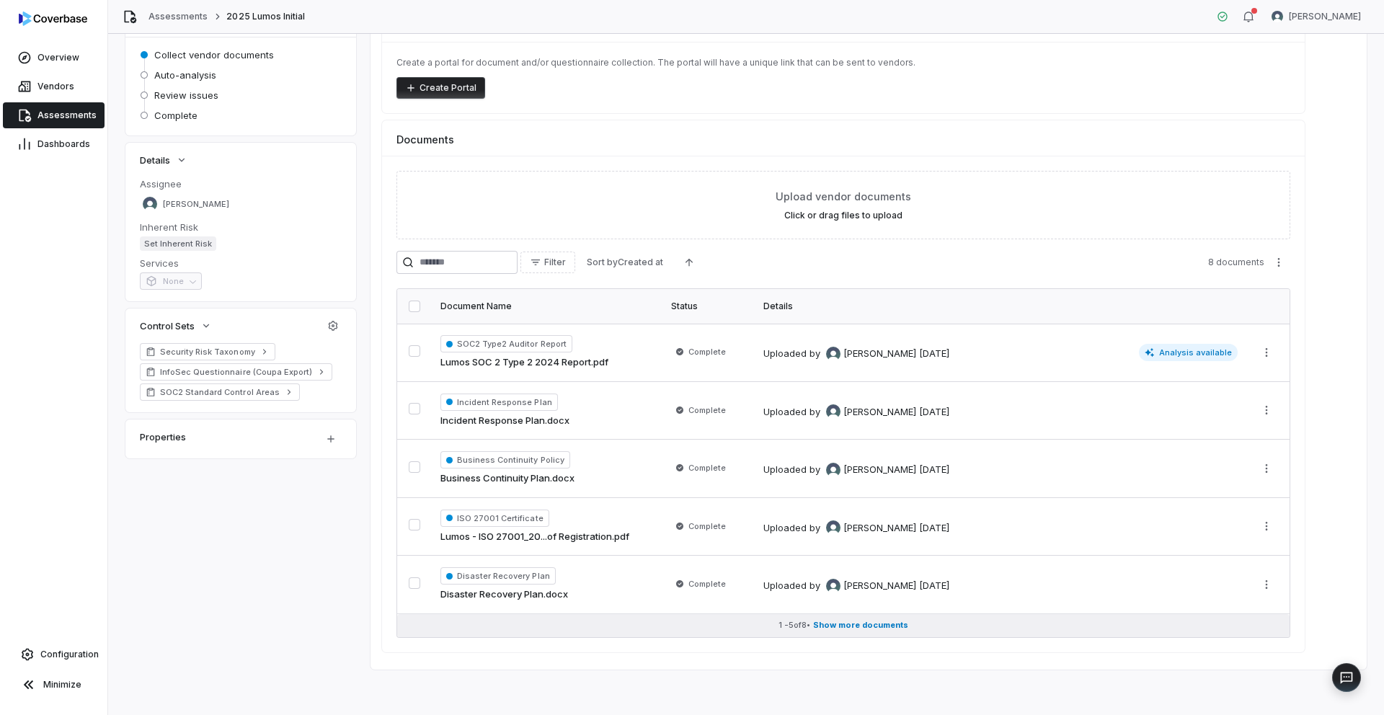
click at [831, 624] on span "Show more documents" at bounding box center [860, 625] width 95 height 11
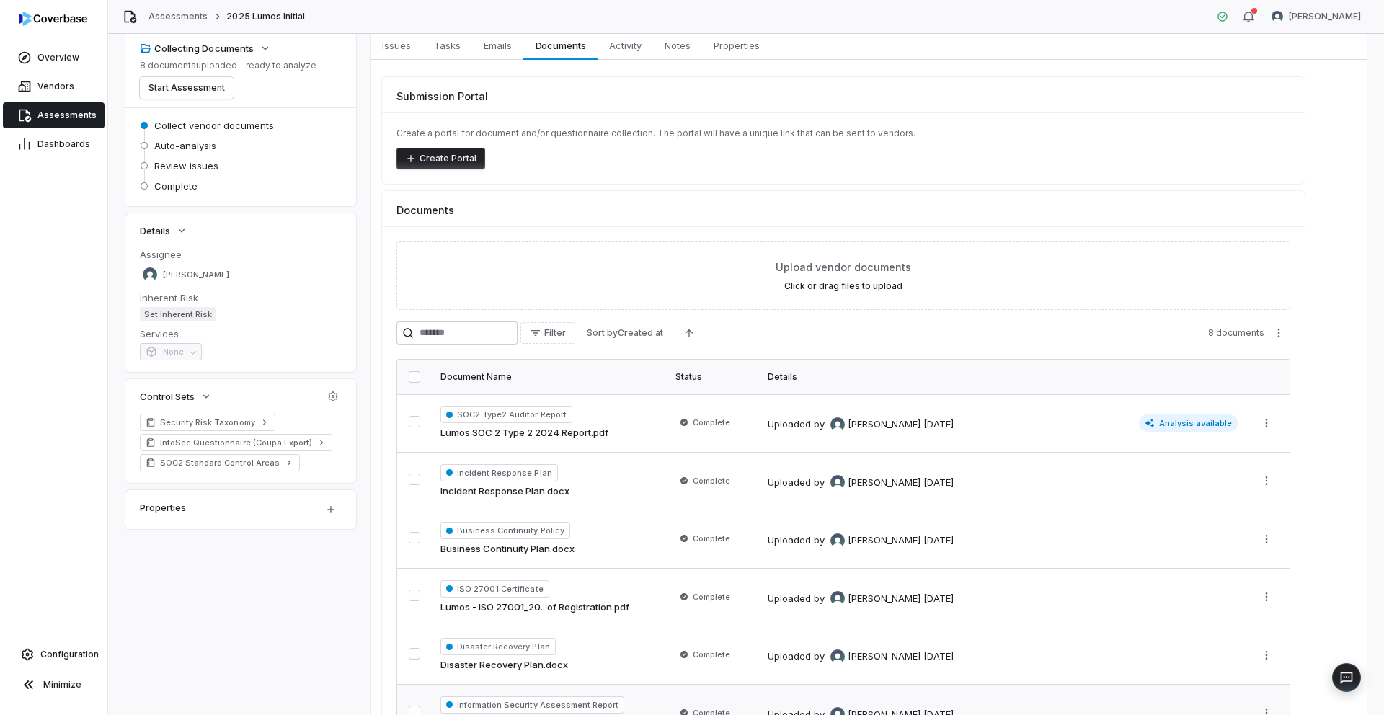
scroll to position [0, 0]
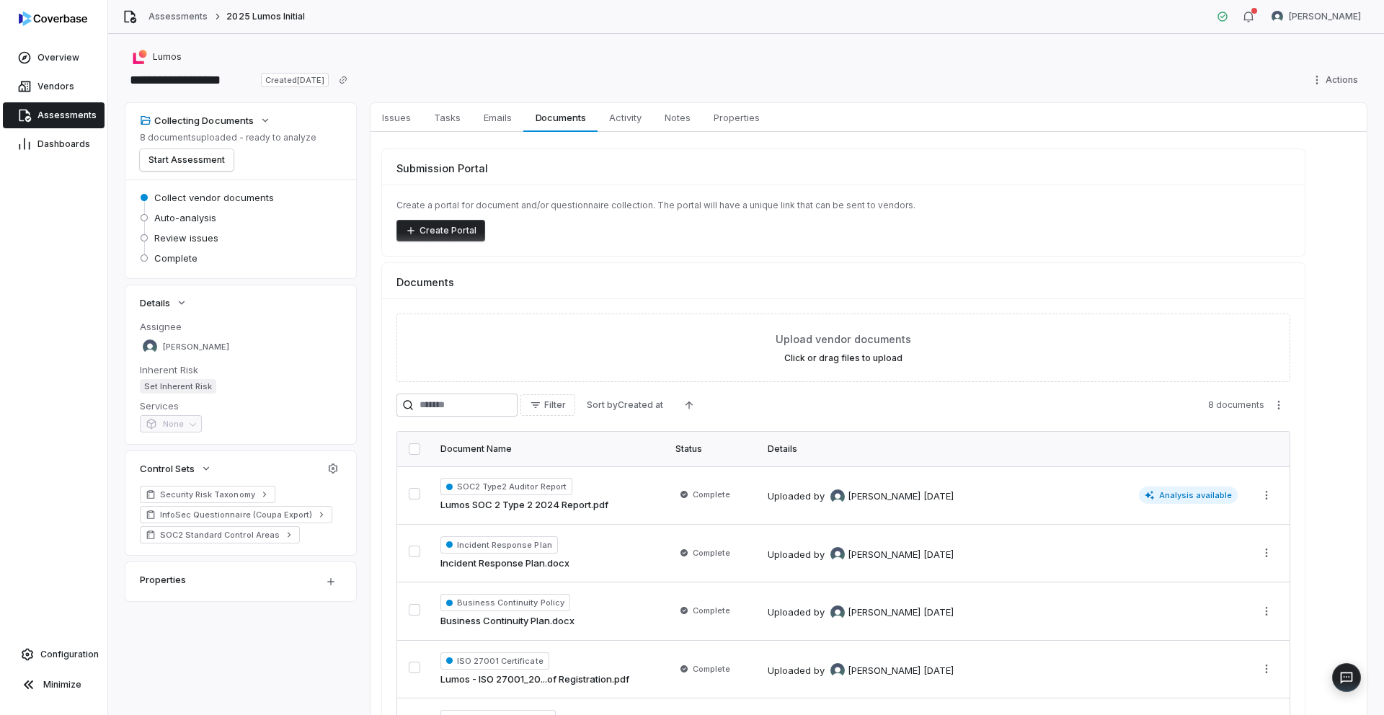
click at [59, 114] on span "Assessments" at bounding box center [66, 116] width 59 height 12
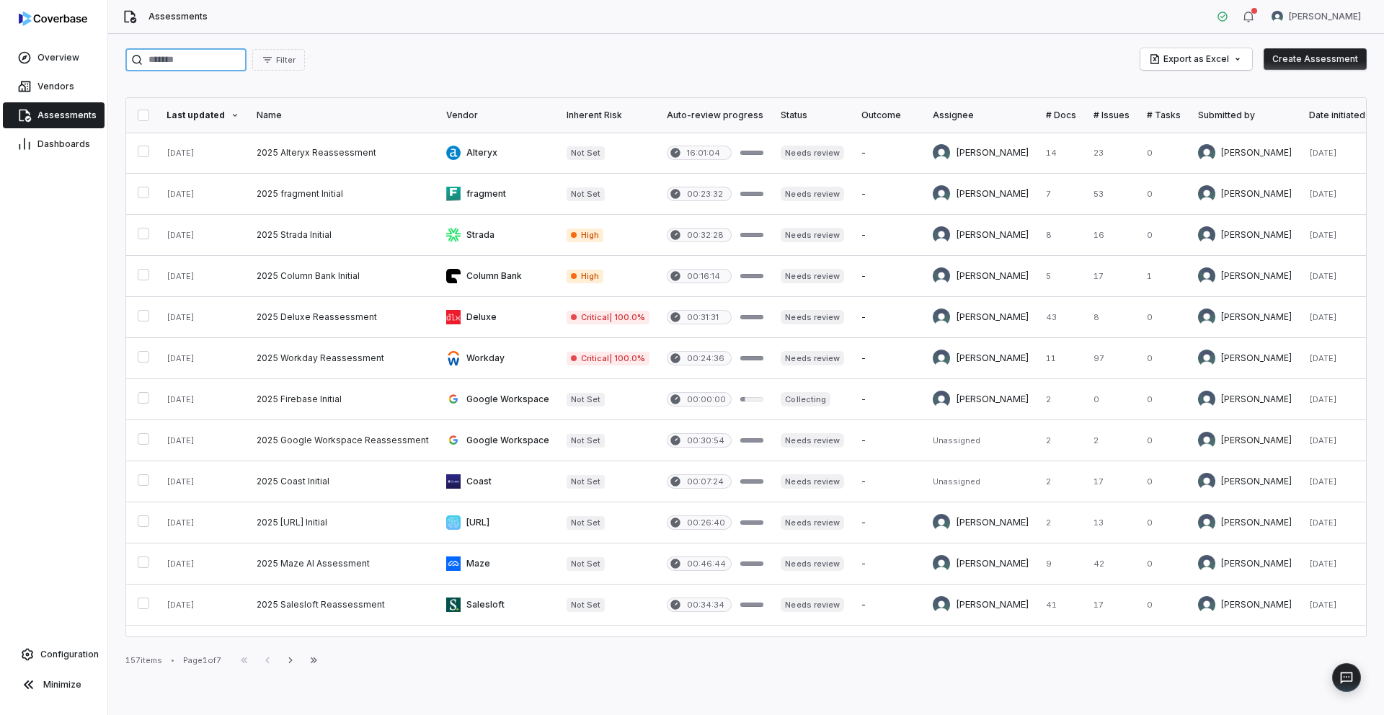
click at [197, 57] on input "search" at bounding box center [185, 59] width 121 height 23
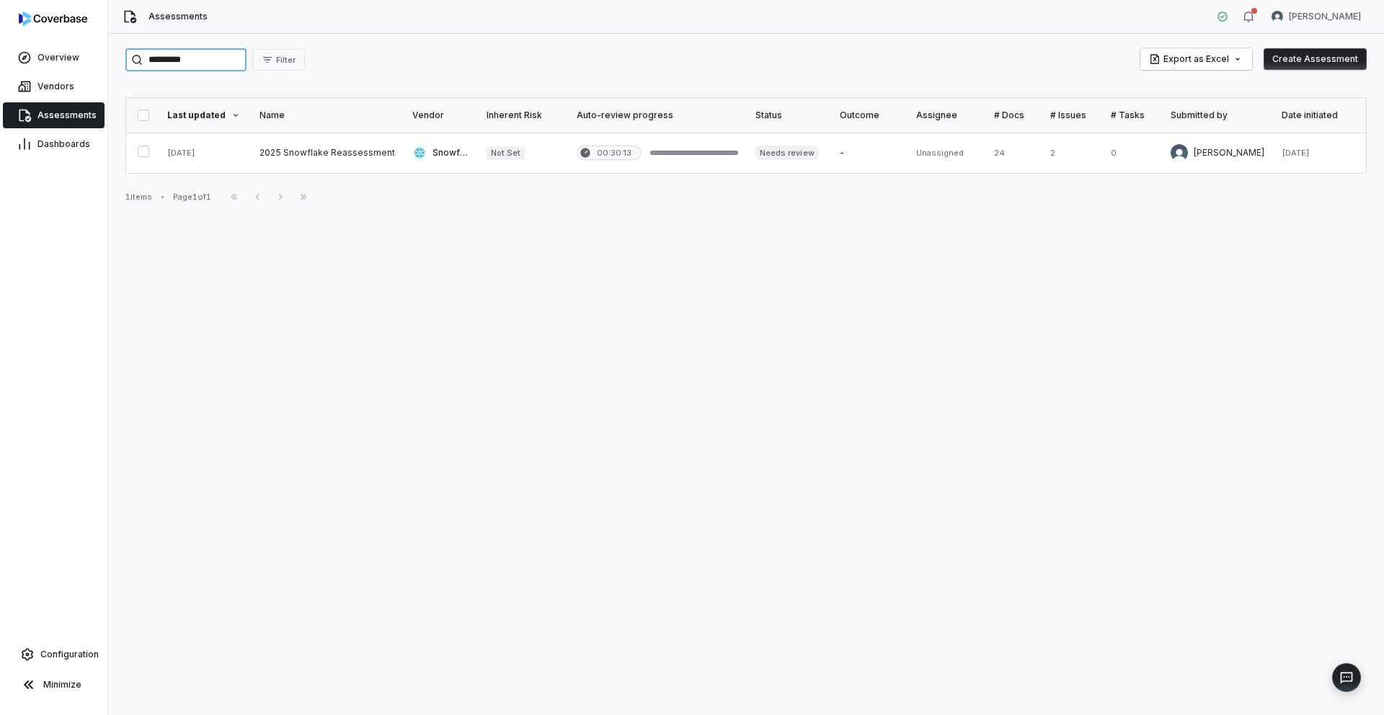
type input "*********"
click at [306, 154] on link at bounding box center [327, 153] width 153 height 40
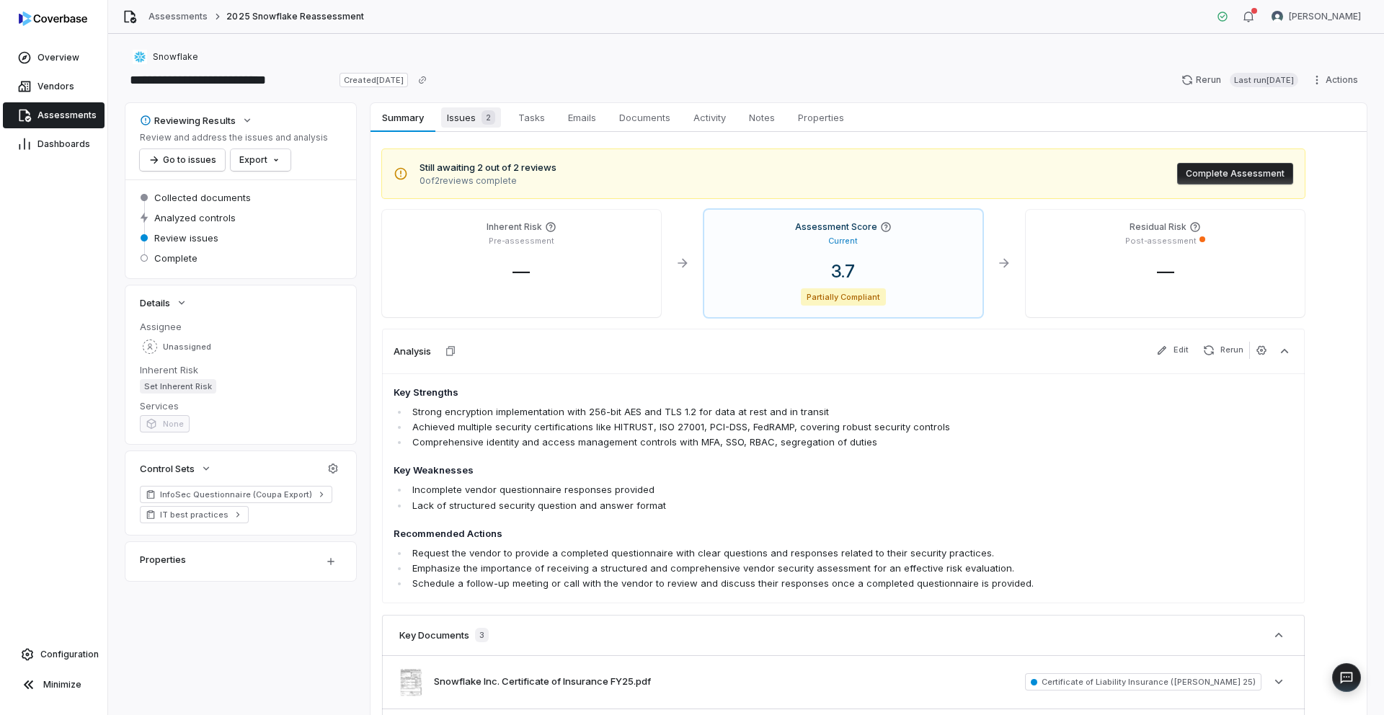
click at [480, 123] on div "2" at bounding box center [485, 117] width 19 height 14
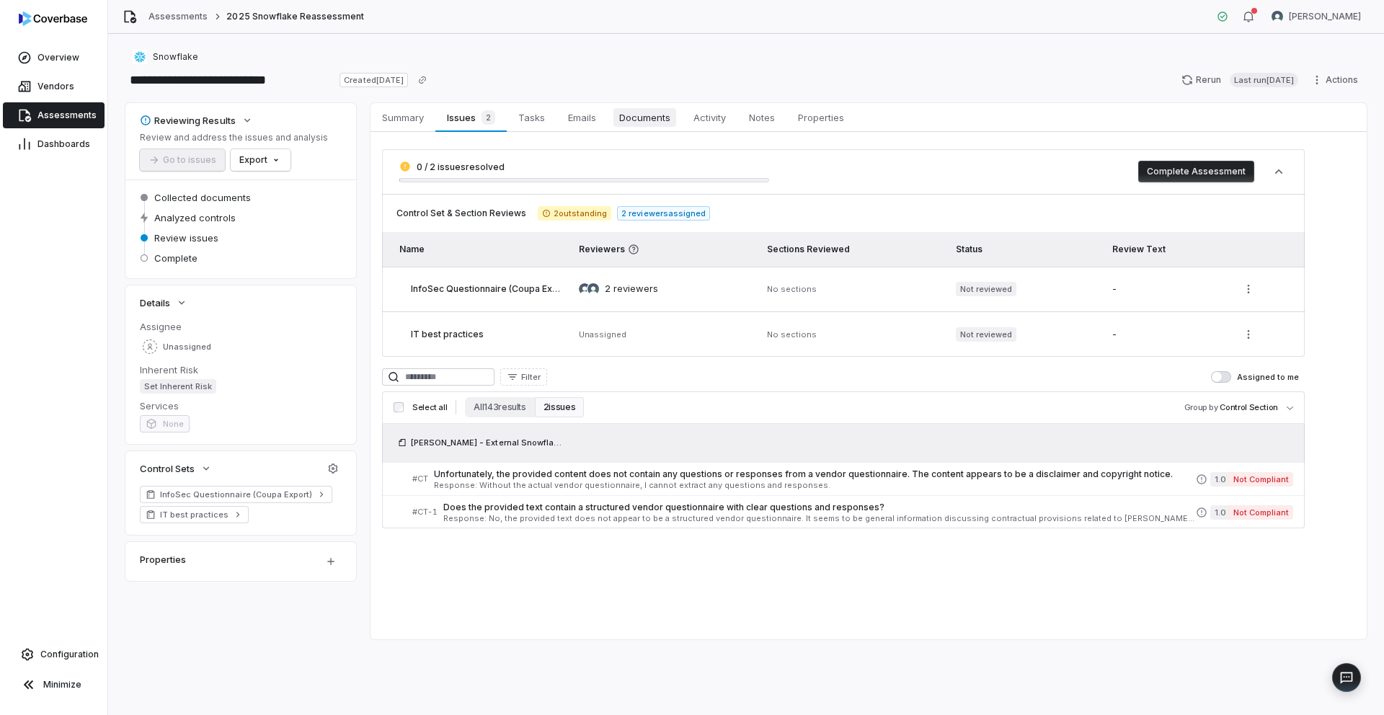
click at [650, 123] on span "Documents" at bounding box center [644, 117] width 63 height 19
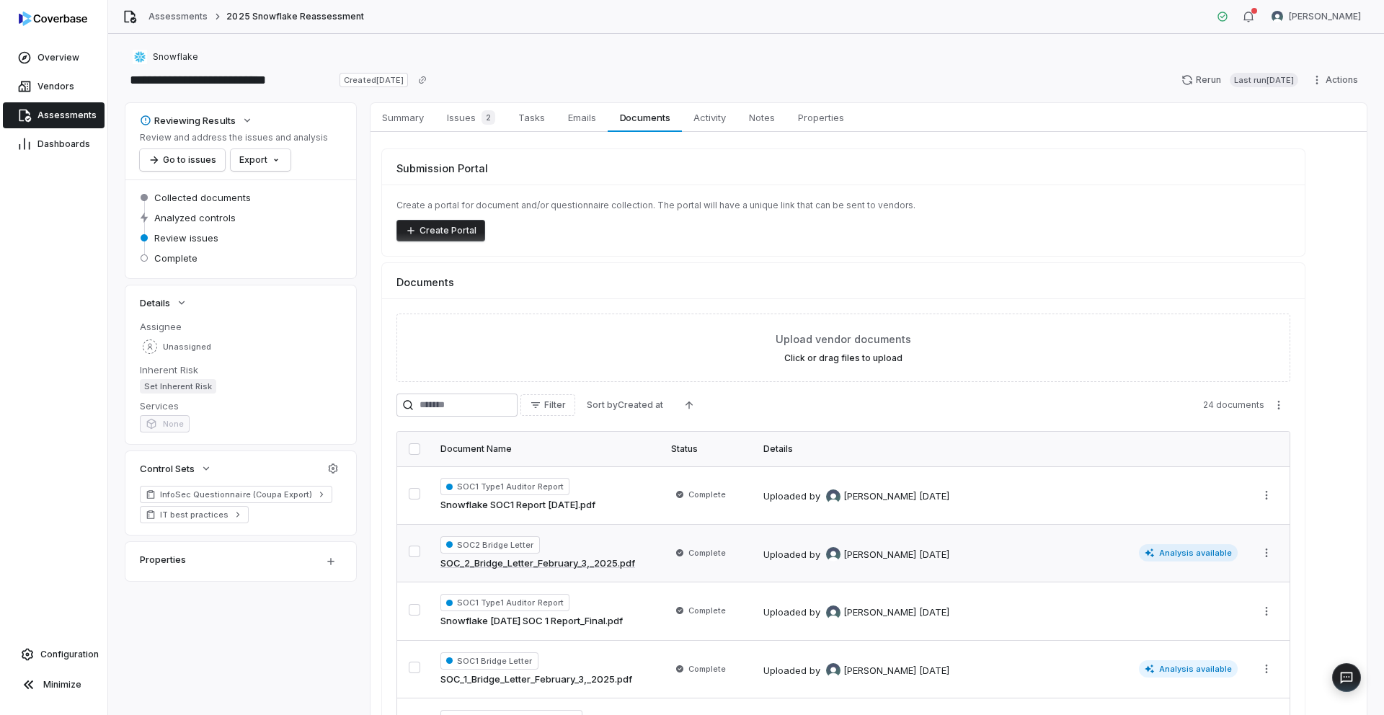
scroll to position [143, 0]
